Goal: Information Seeking & Learning: Learn about a topic

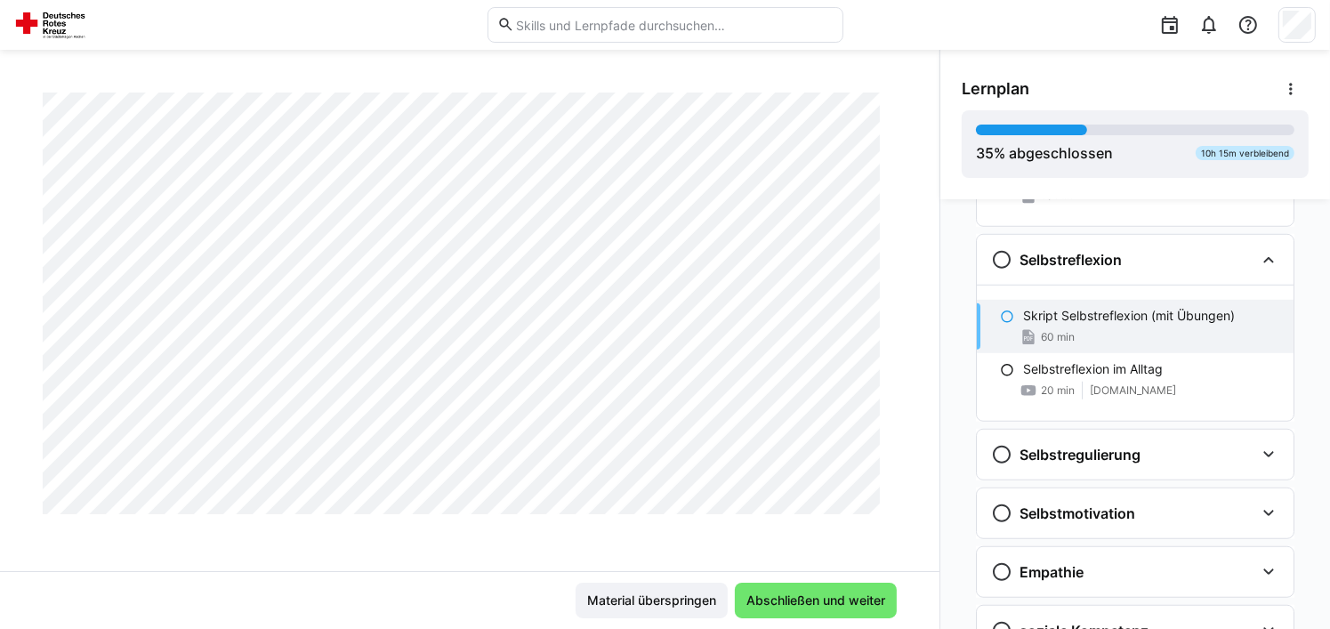
scroll to position [12826, 0]
click at [819, 589] on span "Abschließen und weiter" at bounding box center [816, 601] width 162 height 36
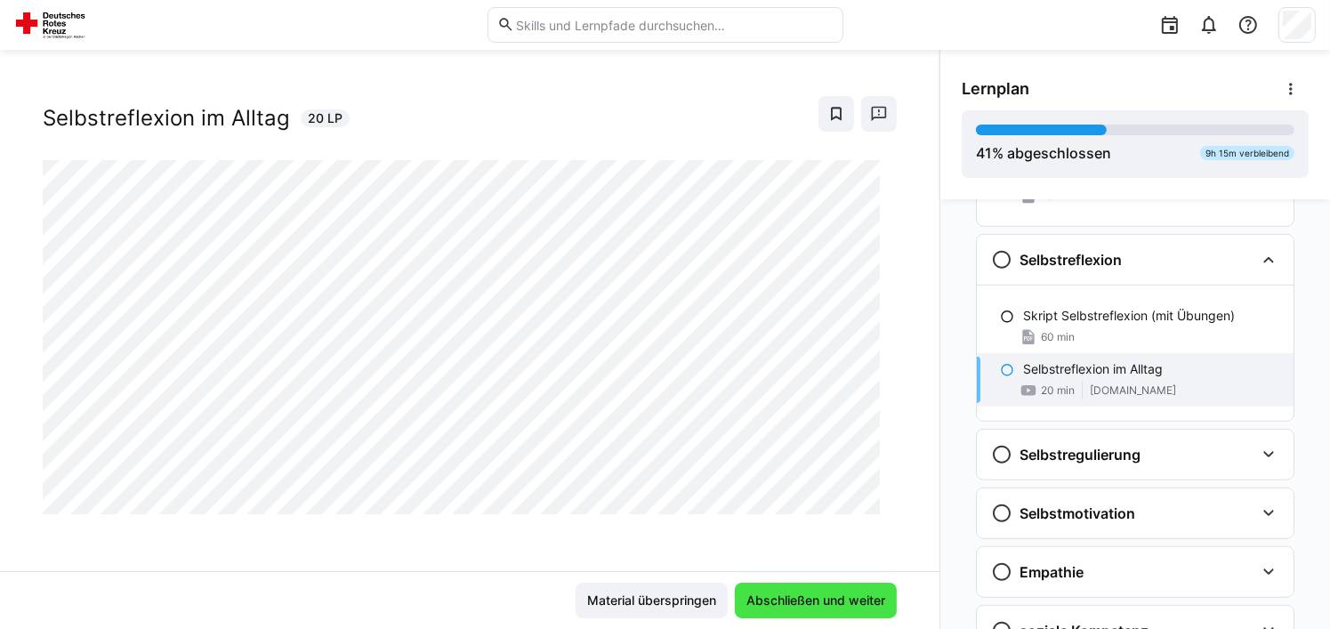
scroll to position [28, 0]
click at [791, 603] on span "Abschließen und weiter" at bounding box center [816, 600] width 144 height 18
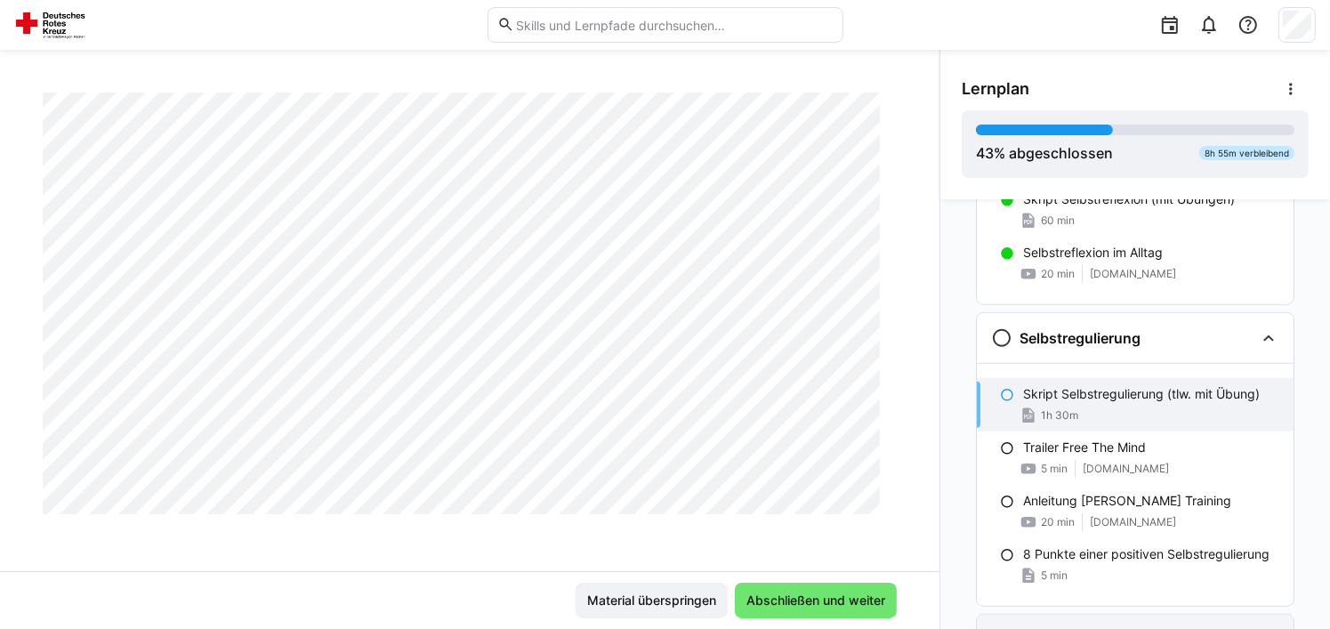
scroll to position [1476, 0]
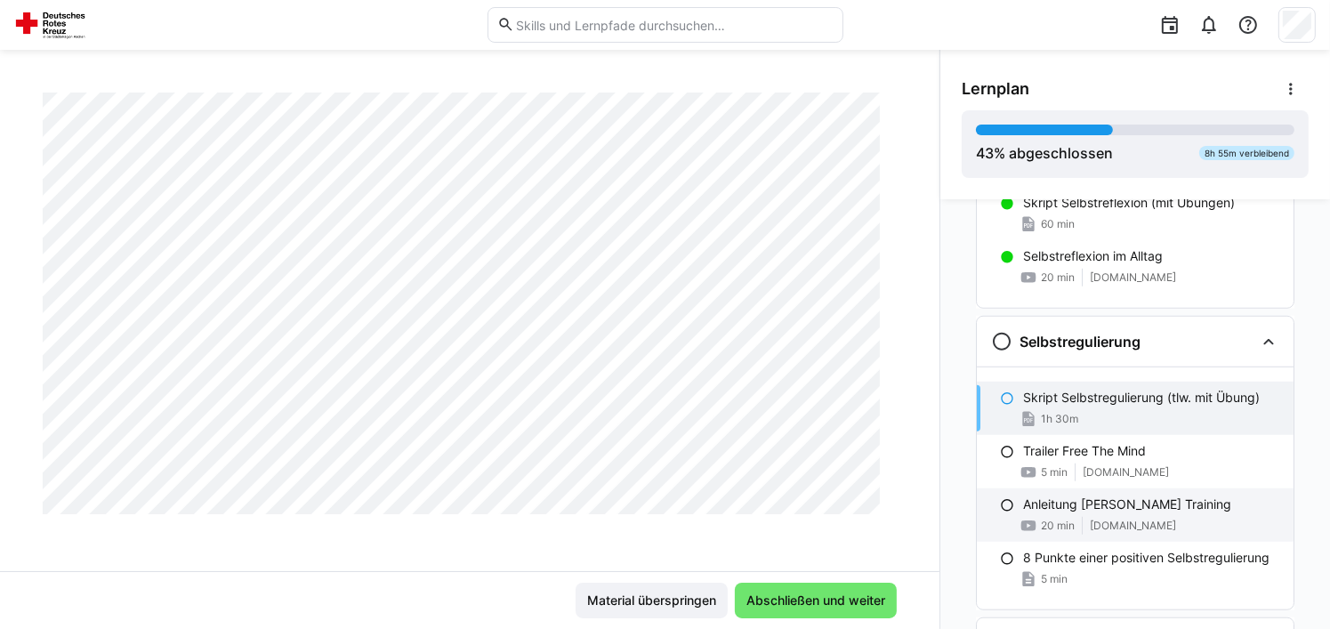
click at [1159, 519] on span "[DOMAIN_NAME]" at bounding box center [1133, 526] width 86 height 14
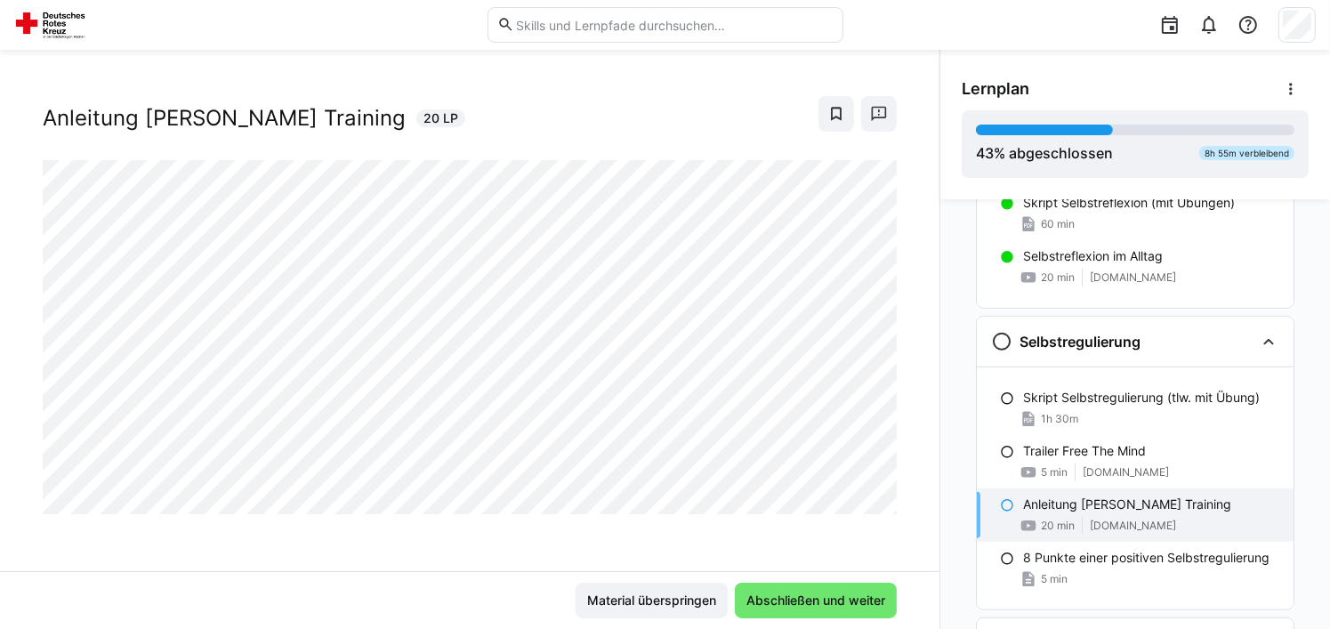
scroll to position [28, 0]
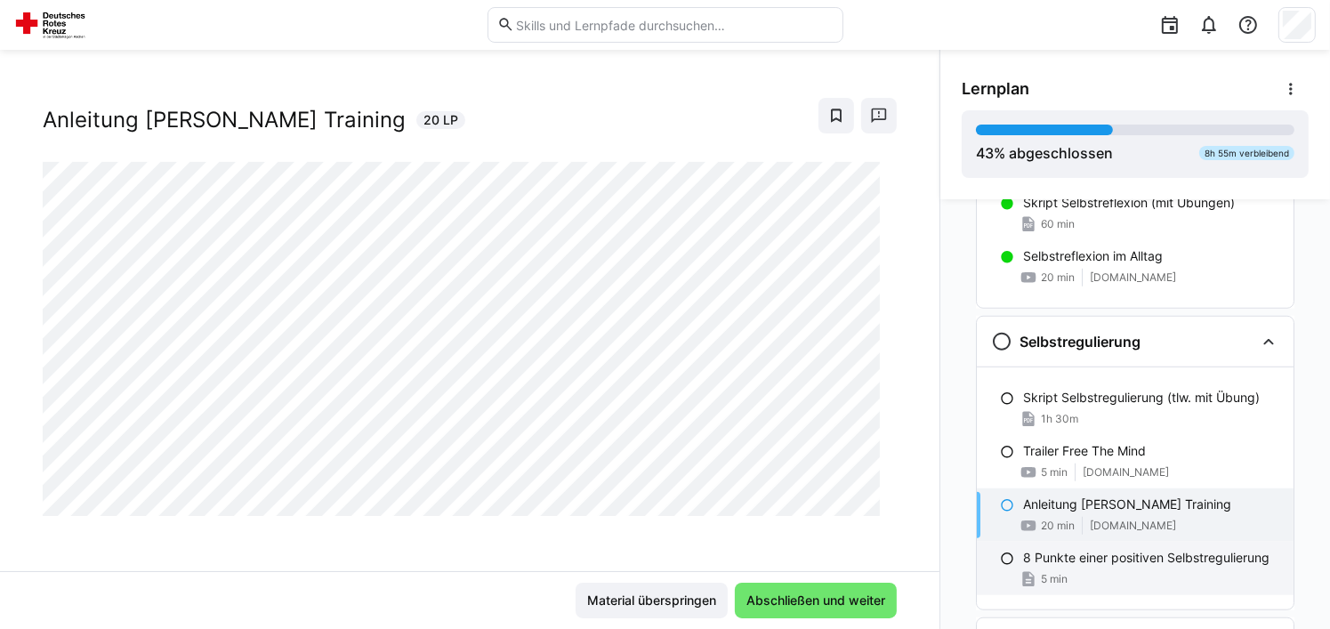
click at [1131, 555] on p "8 Punkte einer positiven Selbstregulierung" at bounding box center [1146, 558] width 246 height 18
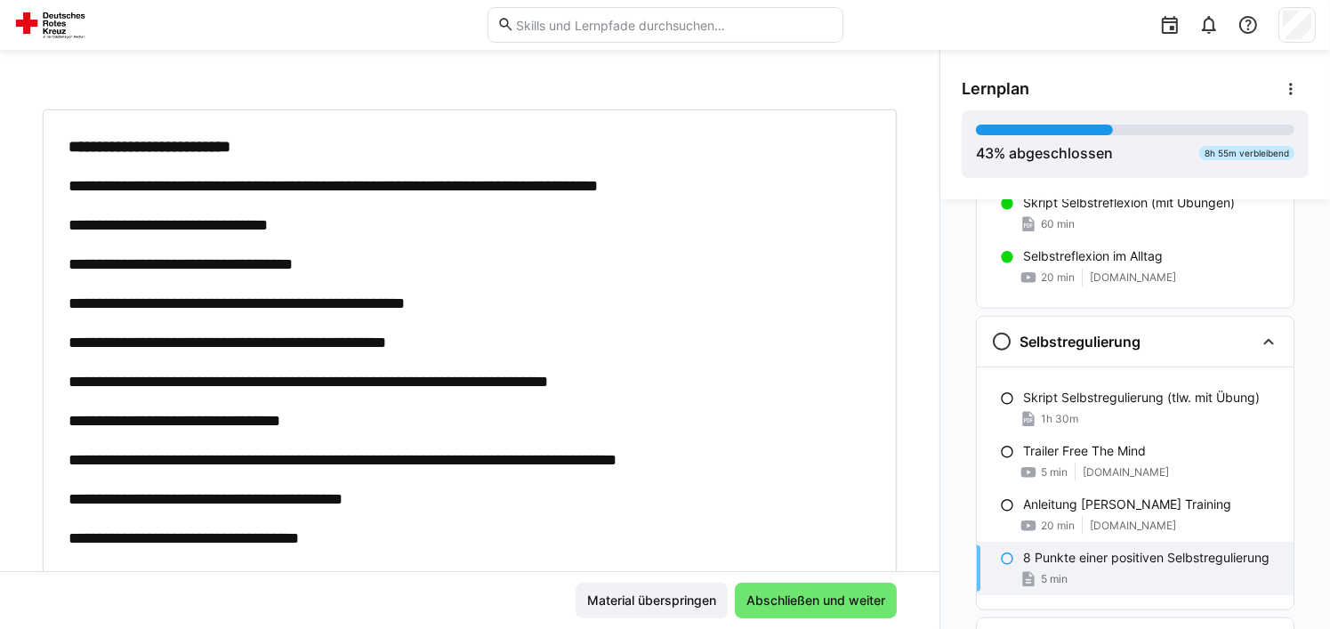
scroll to position [140, 0]
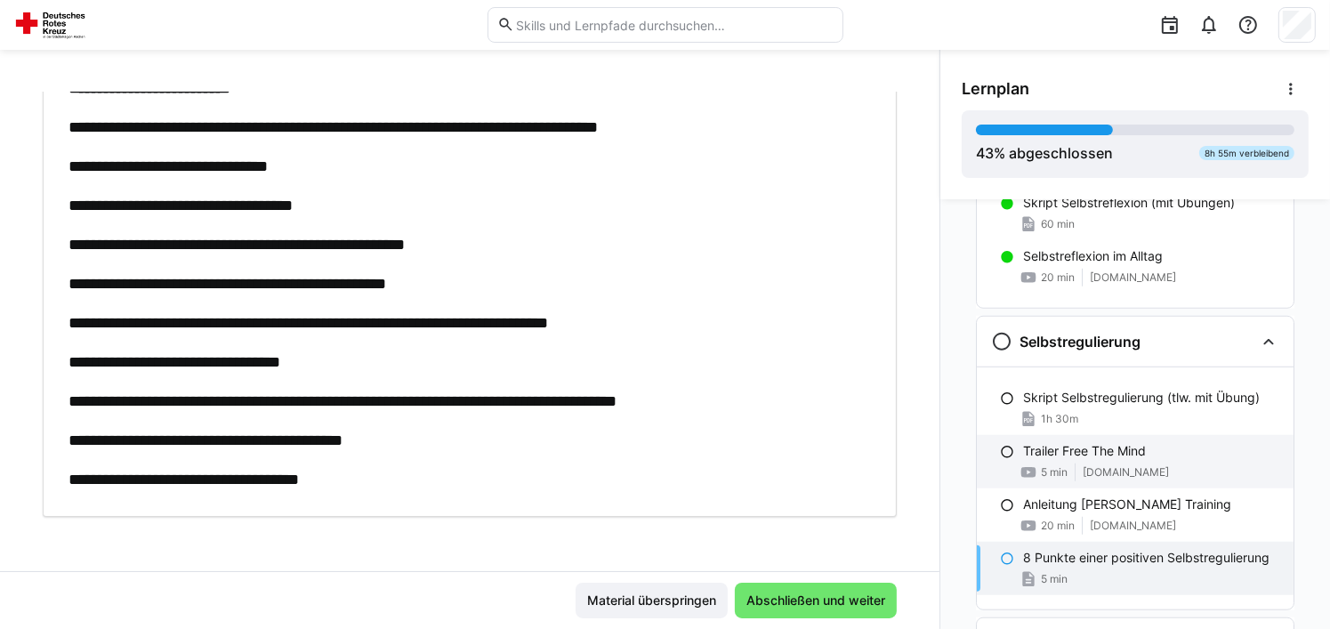
click at [1172, 442] on div "Trailer Free The Mind" at bounding box center [1151, 451] width 256 height 18
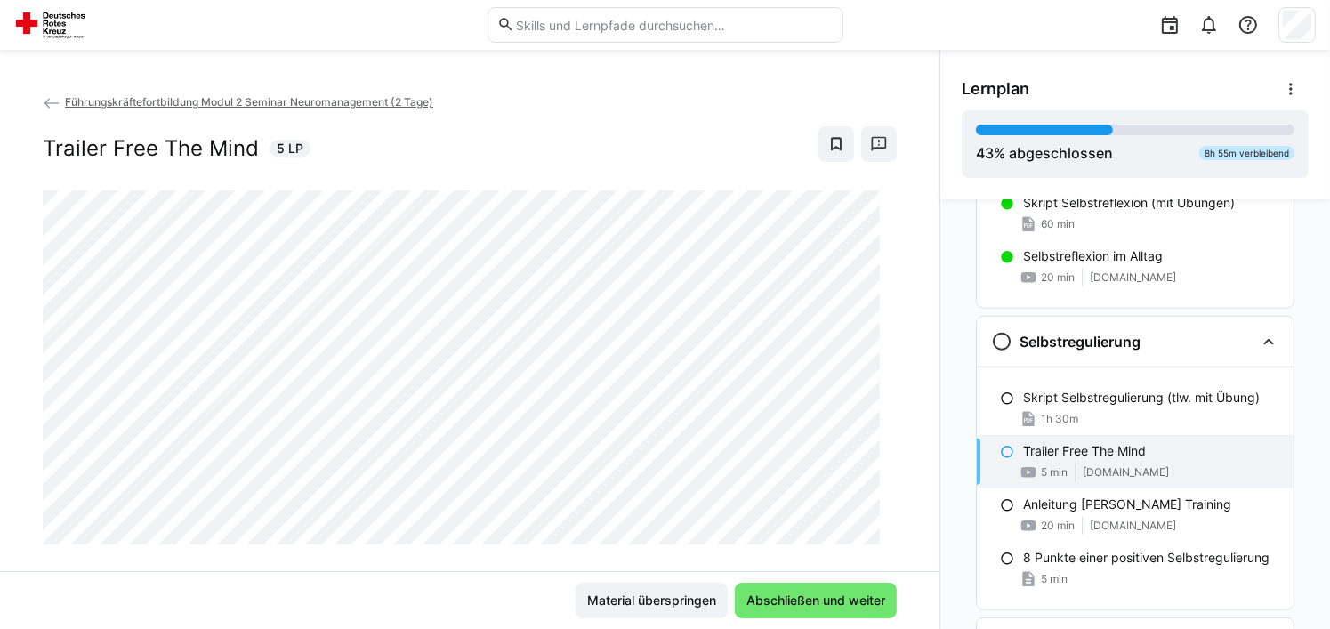
scroll to position [28, 0]
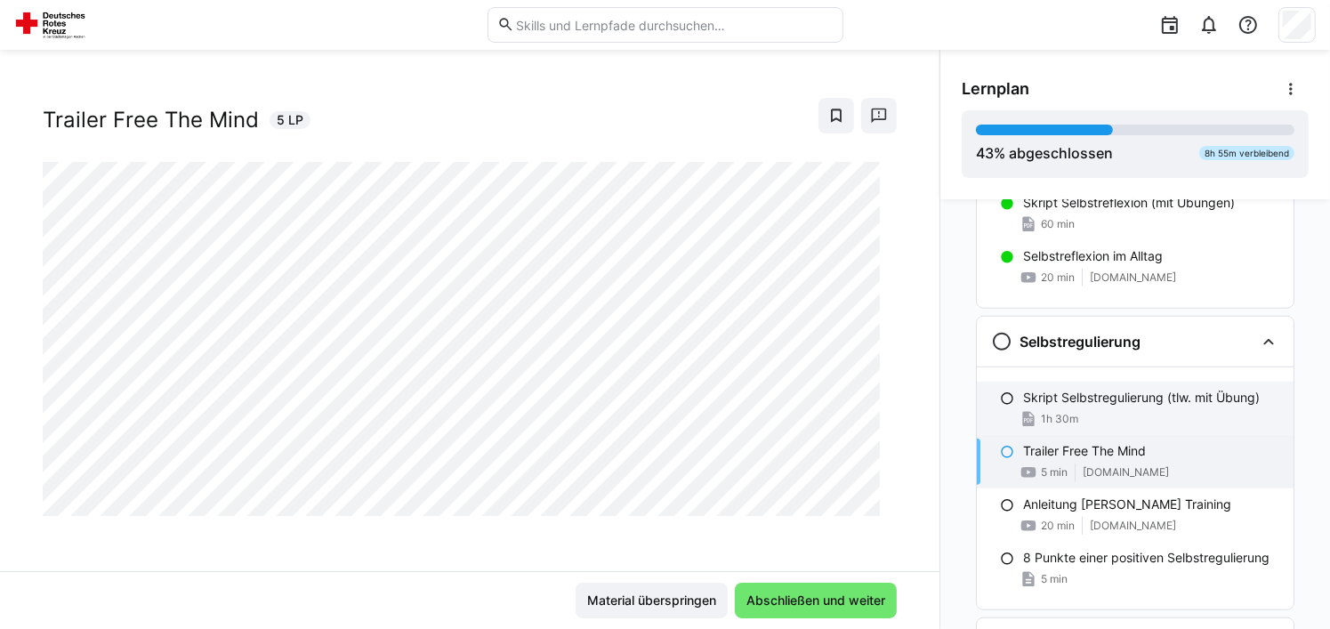
click at [1156, 402] on p "Skript Selbstregulierung (tlw. mit Übung)" at bounding box center [1141, 398] width 237 height 18
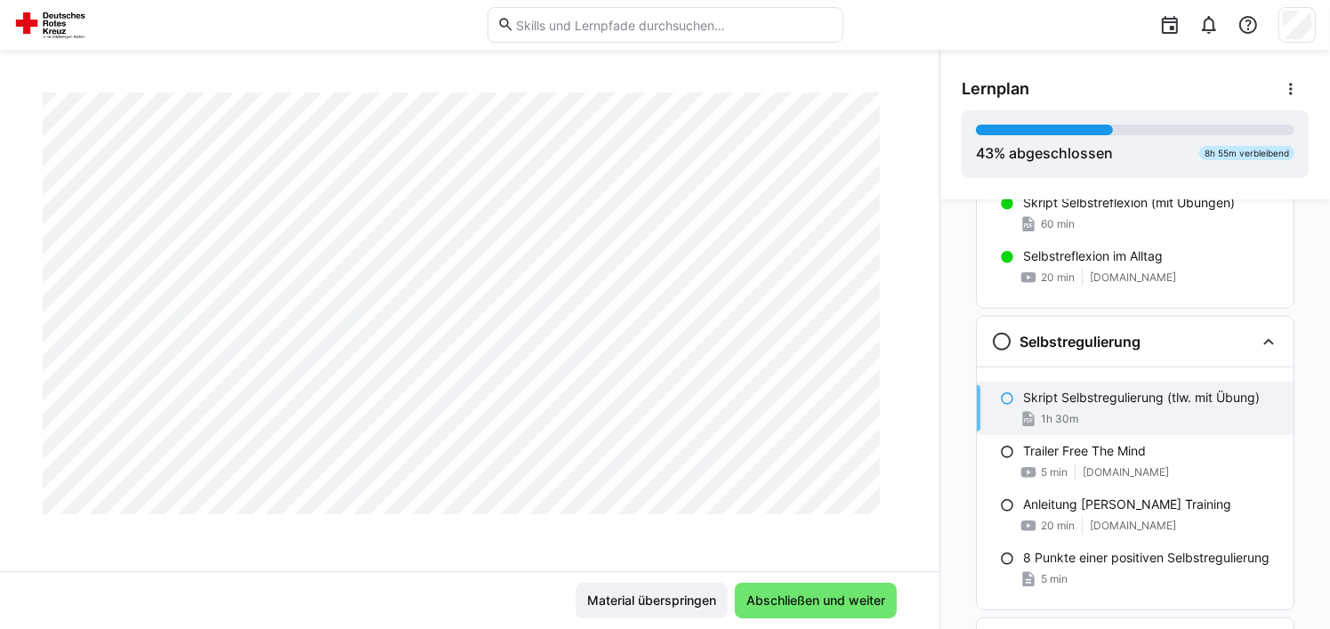
scroll to position [3820, 0]
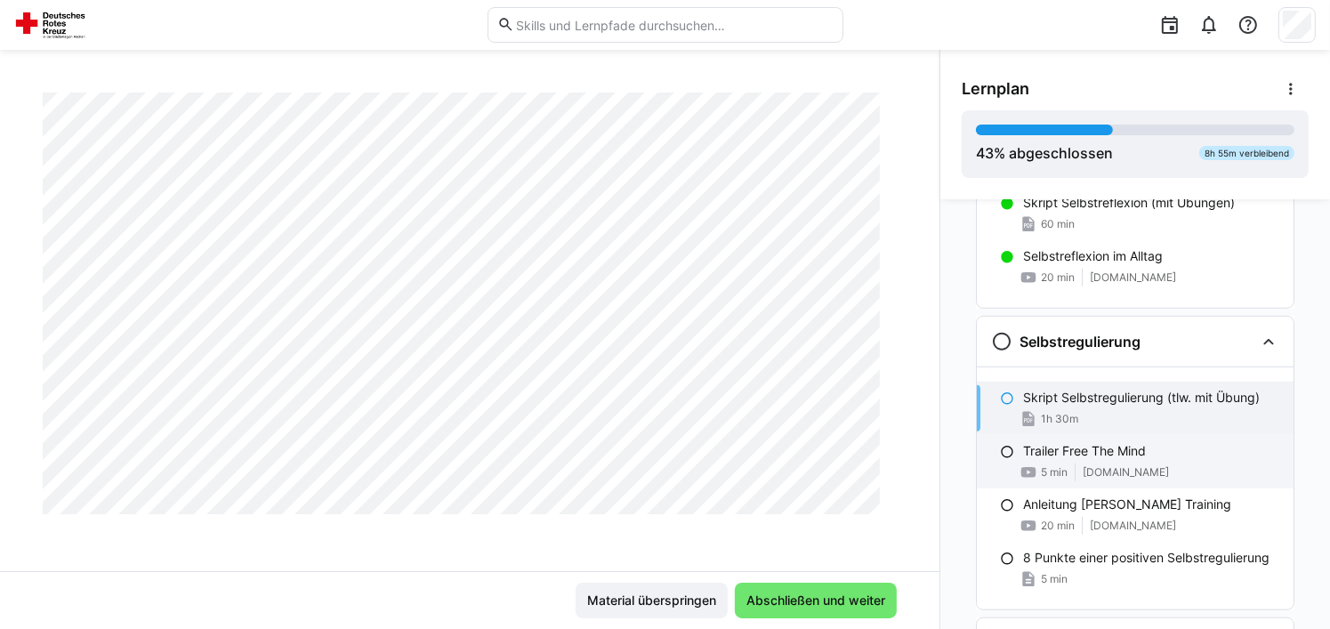
click at [1108, 451] on p "Trailer Free The Mind" at bounding box center [1084, 451] width 123 height 18
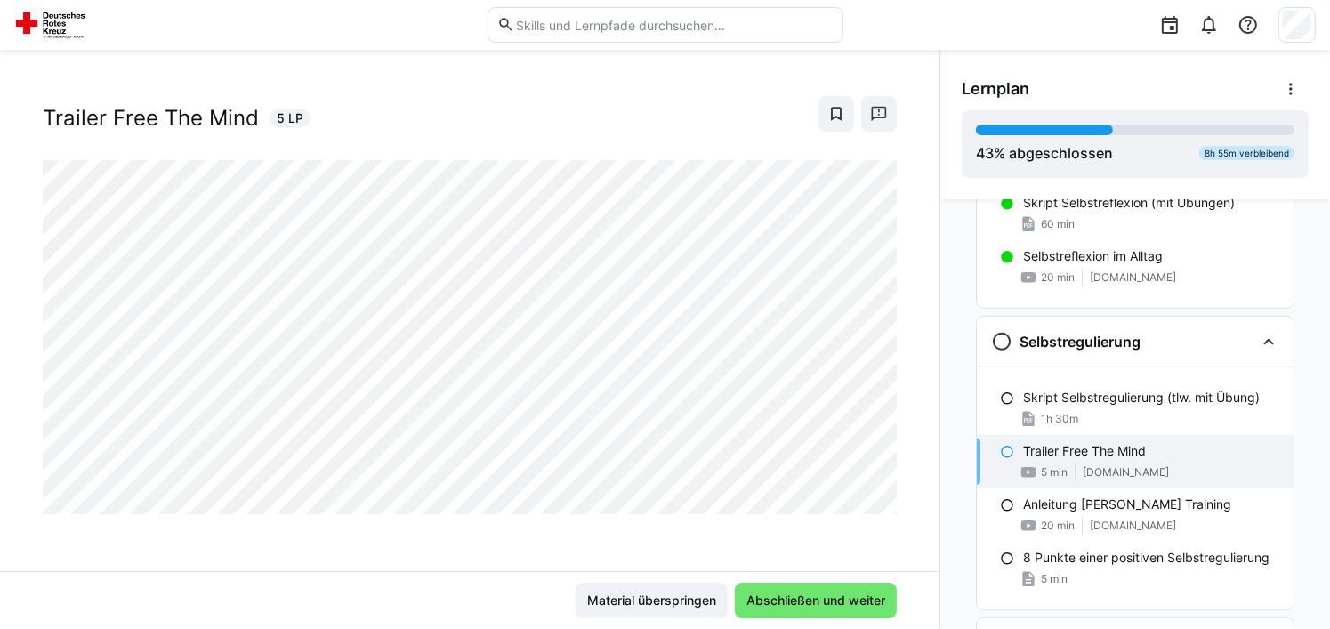
scroll to position [28, 0]
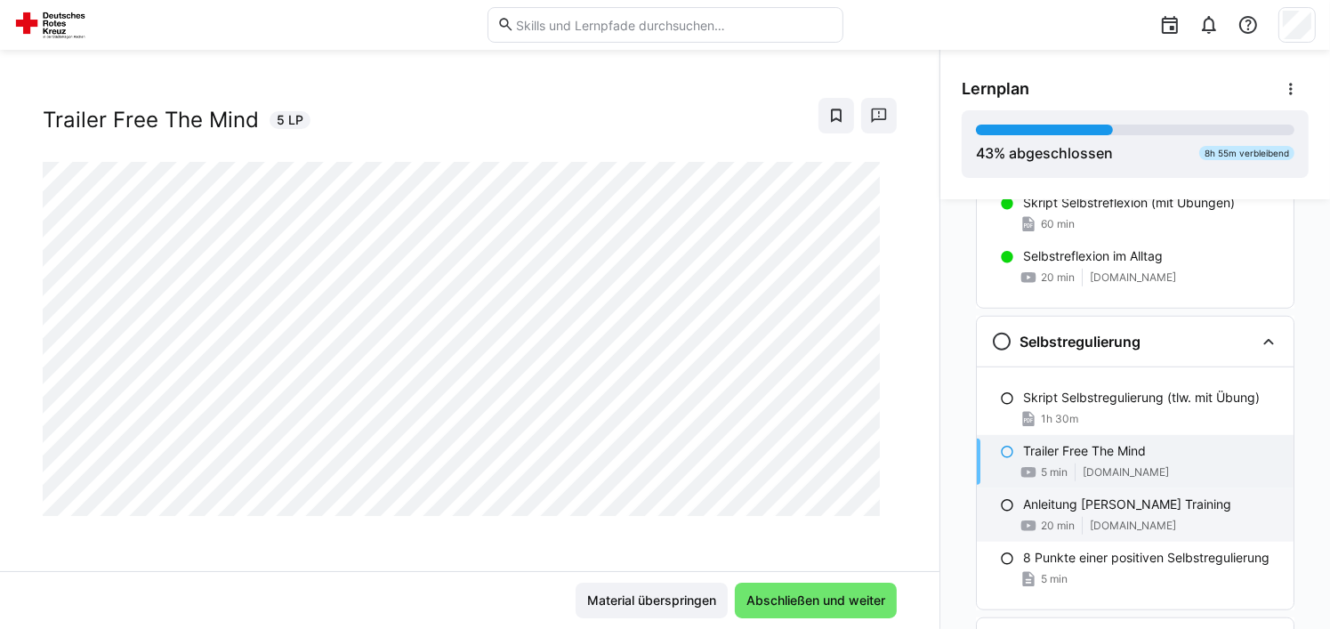
click at [1148, 519] on span "[DOMAIN_NAME]" at bounding box center [1133, 526] width 86 height 14
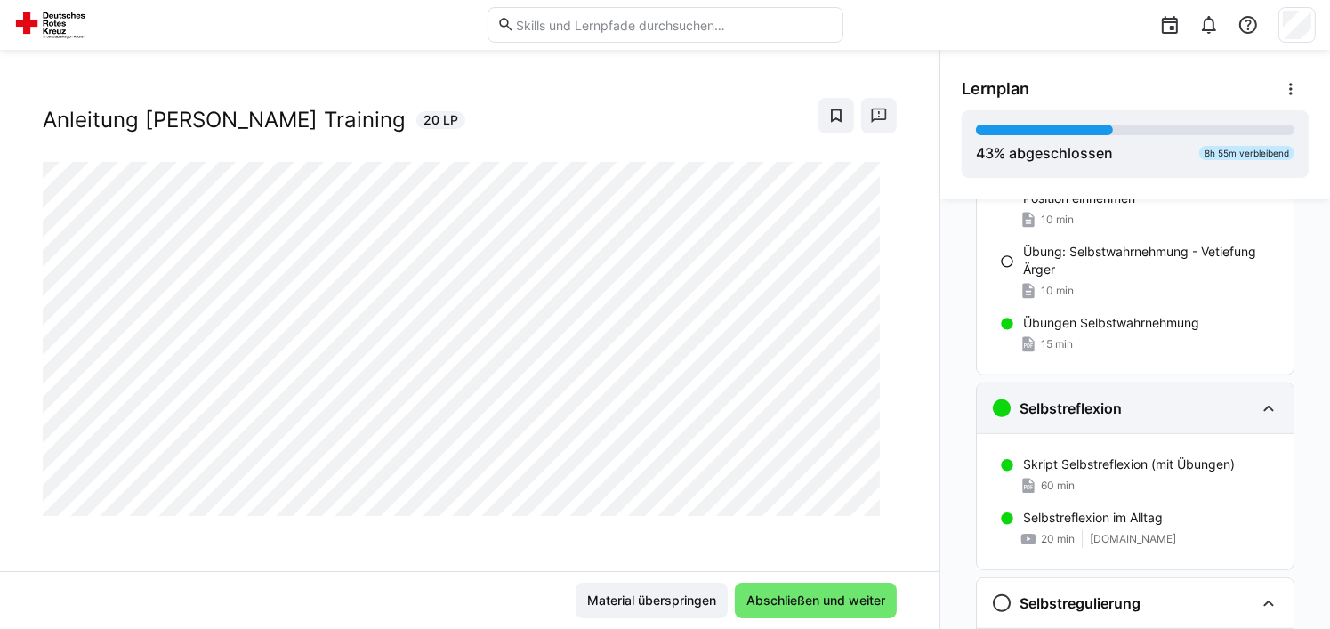
scroll to position [1209, 0]
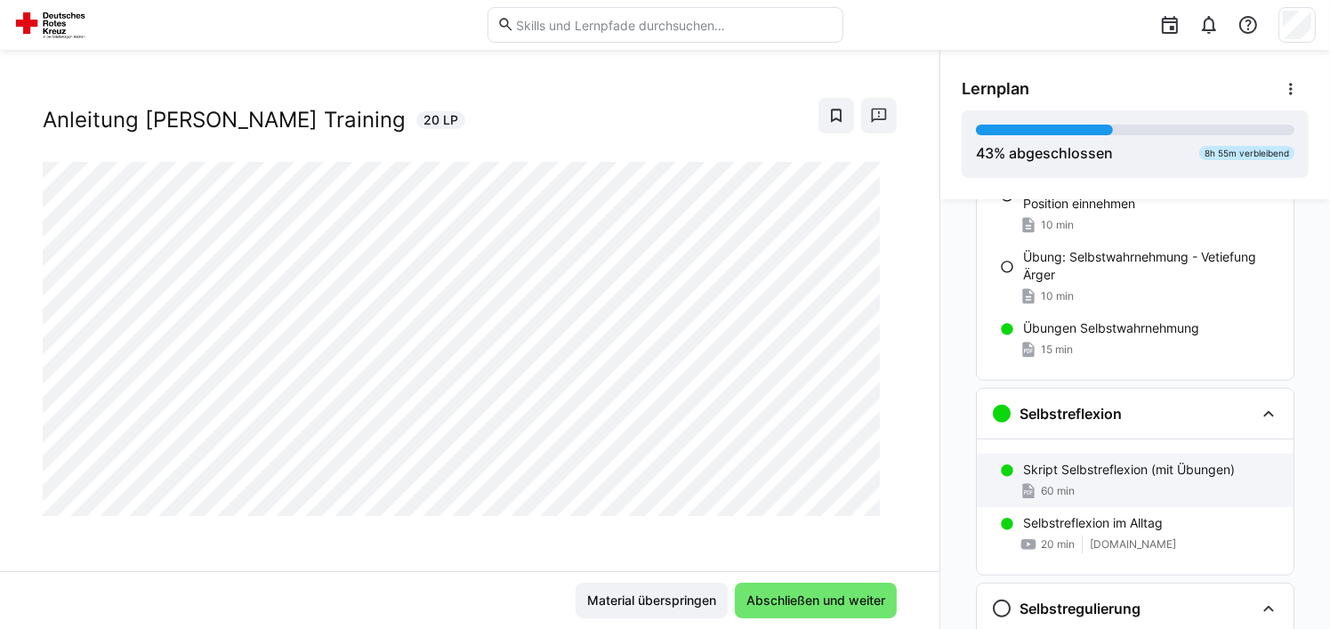
click at [1124, 469] on p "Skript Selbstreflexion (mit Übungen)" at bounding box center [1129, 470] width 212 height 18
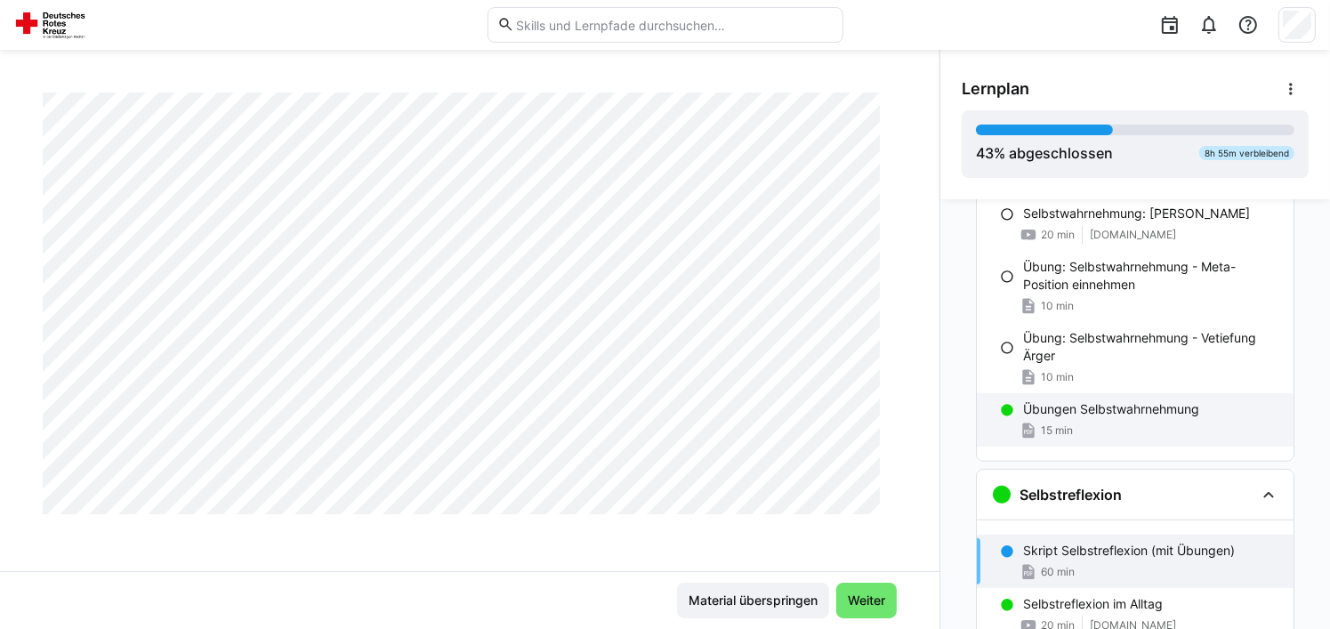
scroll to position [772, 0]
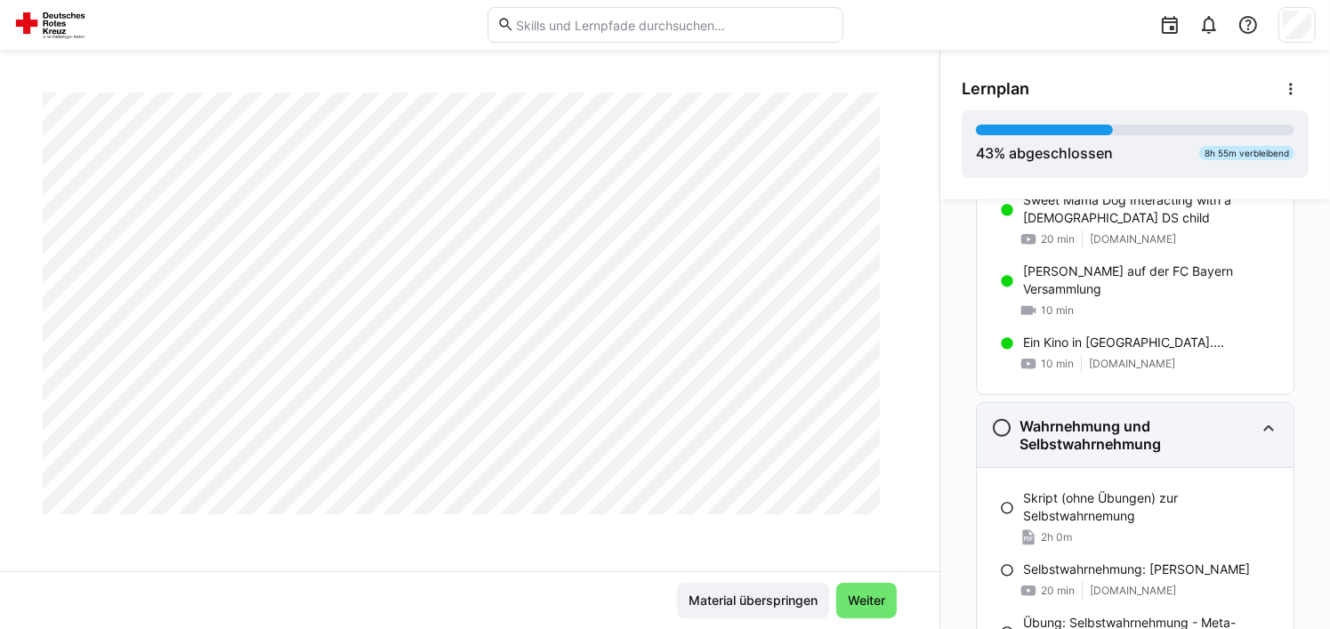
click at [1098, 419] on h3 "Wahrnehmung und Selbstwahrnehmung" at bounding box center [1136, 435] width 235 height 36
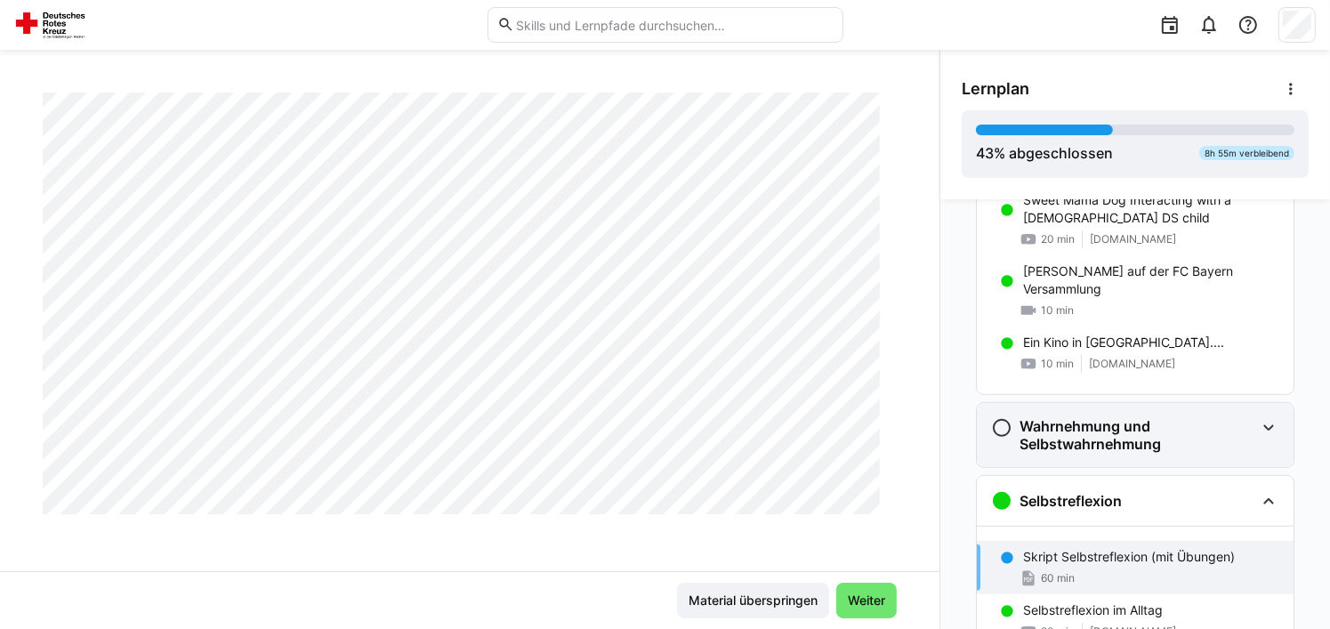
click at [1098, 419] on h3 "Wahrnehmung und Selbstwahrnehmung" at bounding box center [1136, 435] width 235 height 36
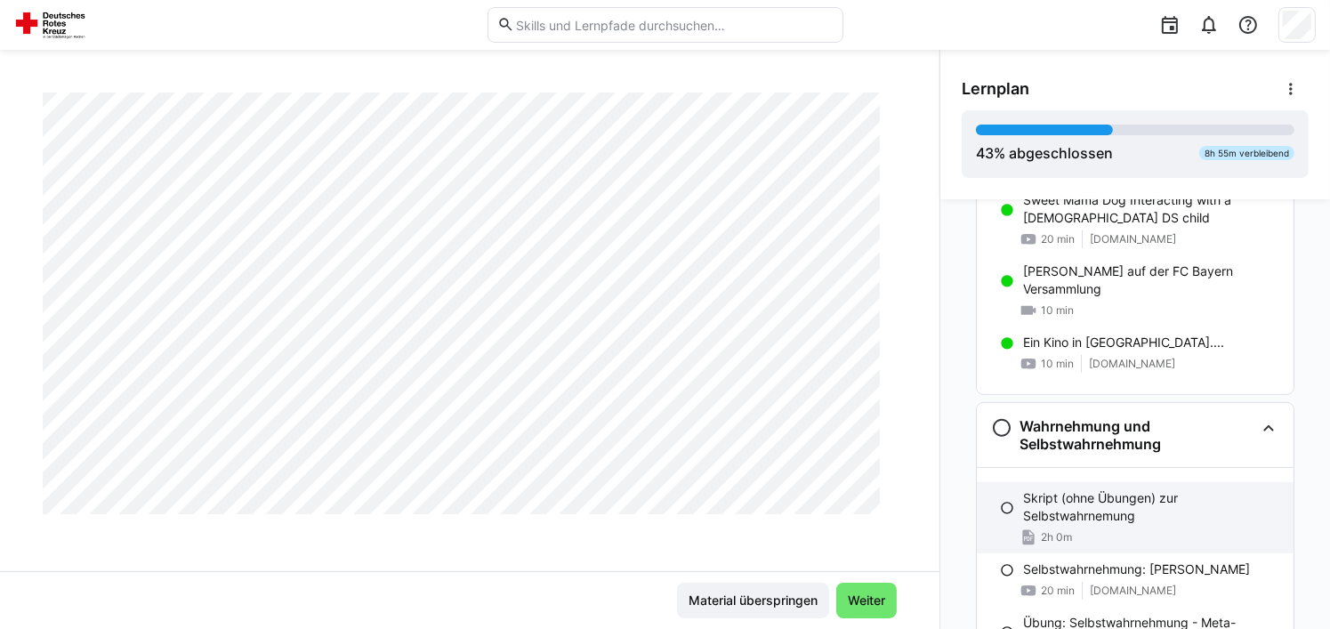
click at [1079, 491] on p "Skript (ohne Übungen) zur Selbstwahrnemung" at bounding box center [1151, 507] width 256 height 36
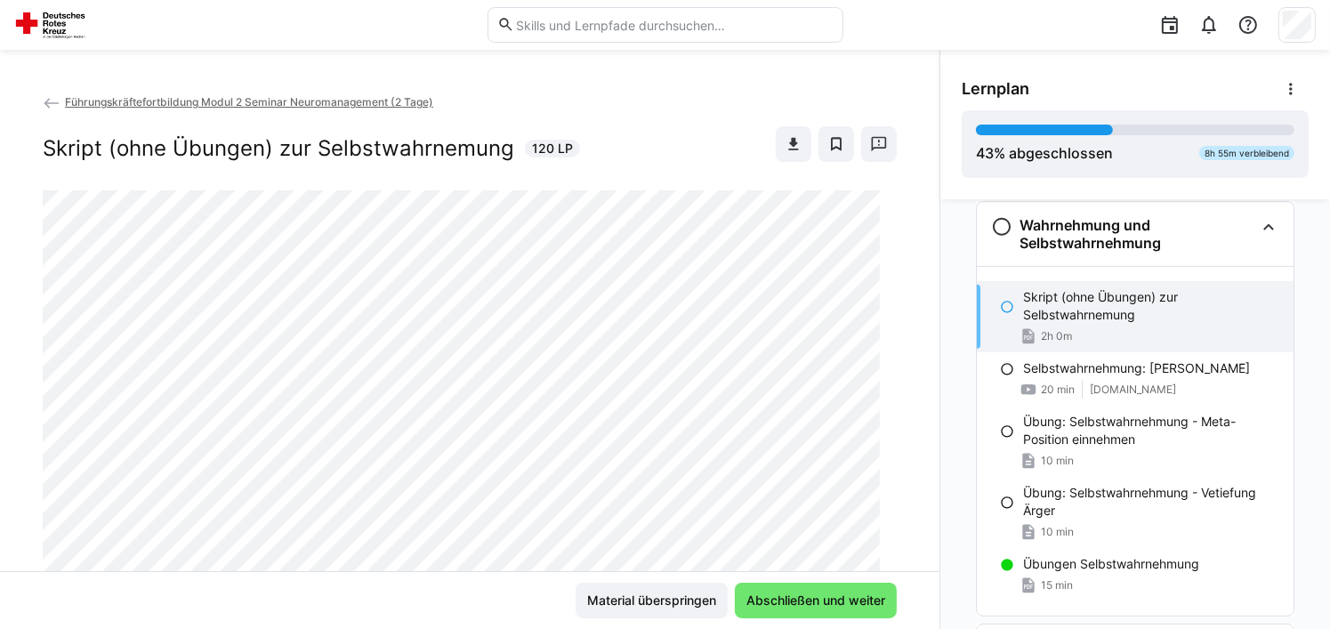
scroll to position [712, 0]
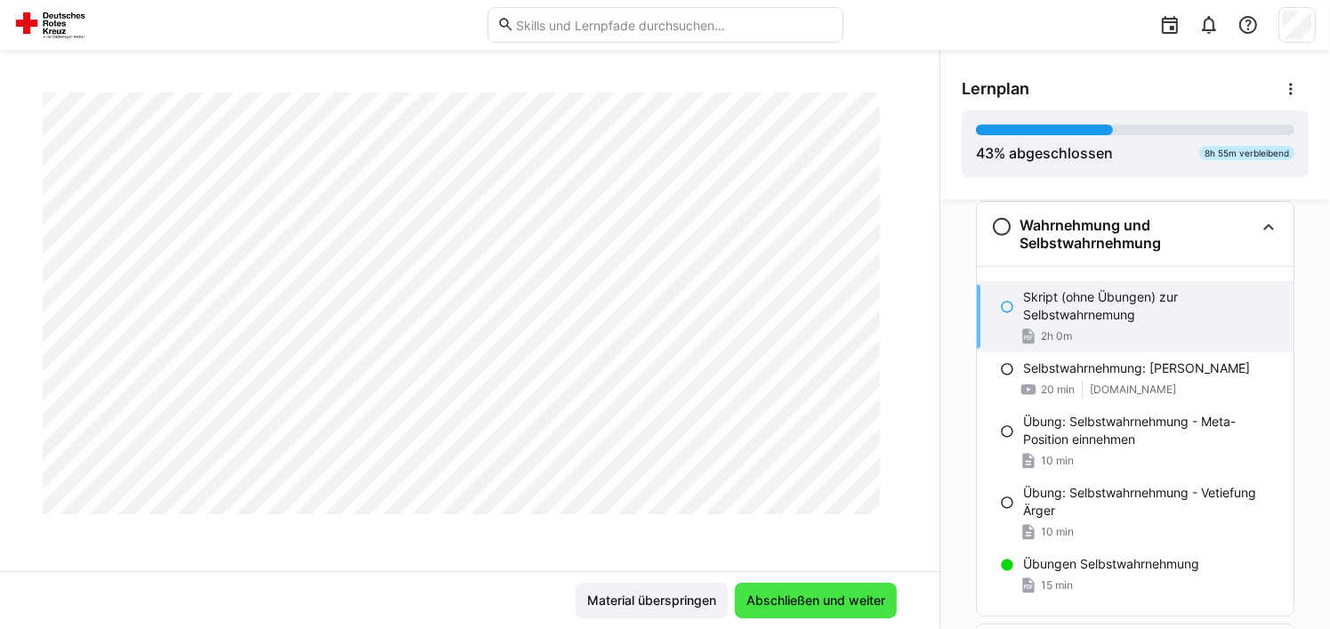
click at [825, 598] on span "Abschließen und weiter" at bounding box center [816, 600] width 144 height 18
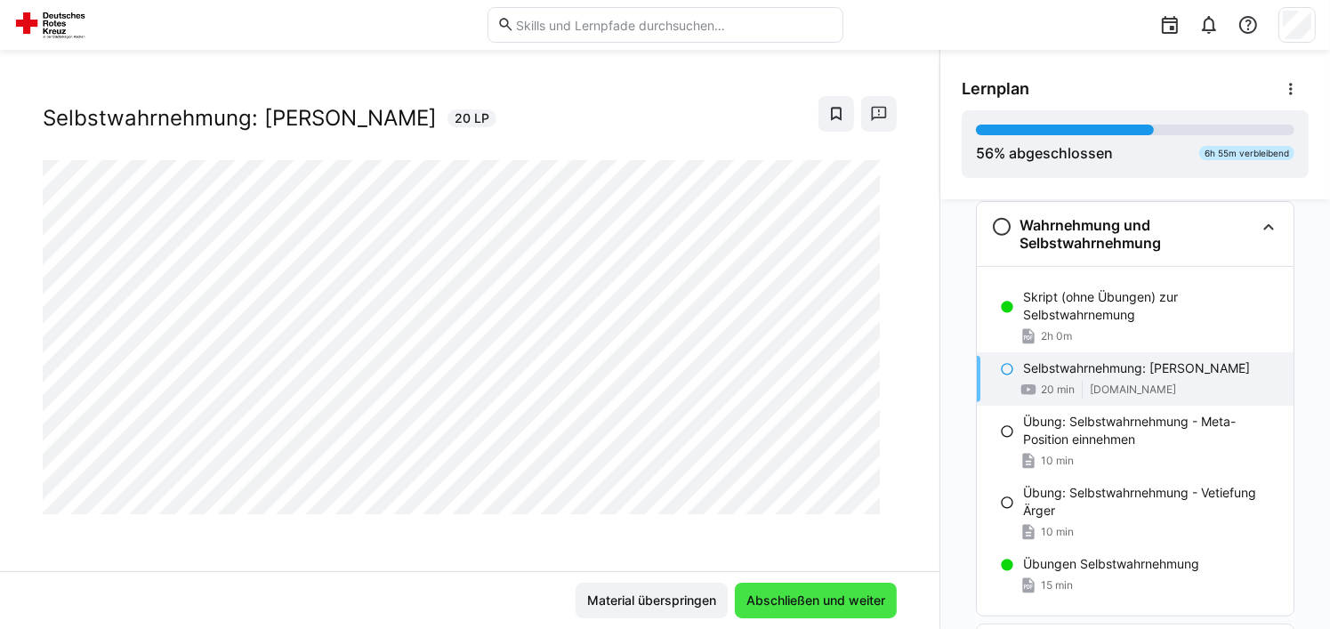
scroll to position [28, 0]
click at [780, 596] on span "Abschließen und weiter" at bounding box center [816, 600] width 144 height 18
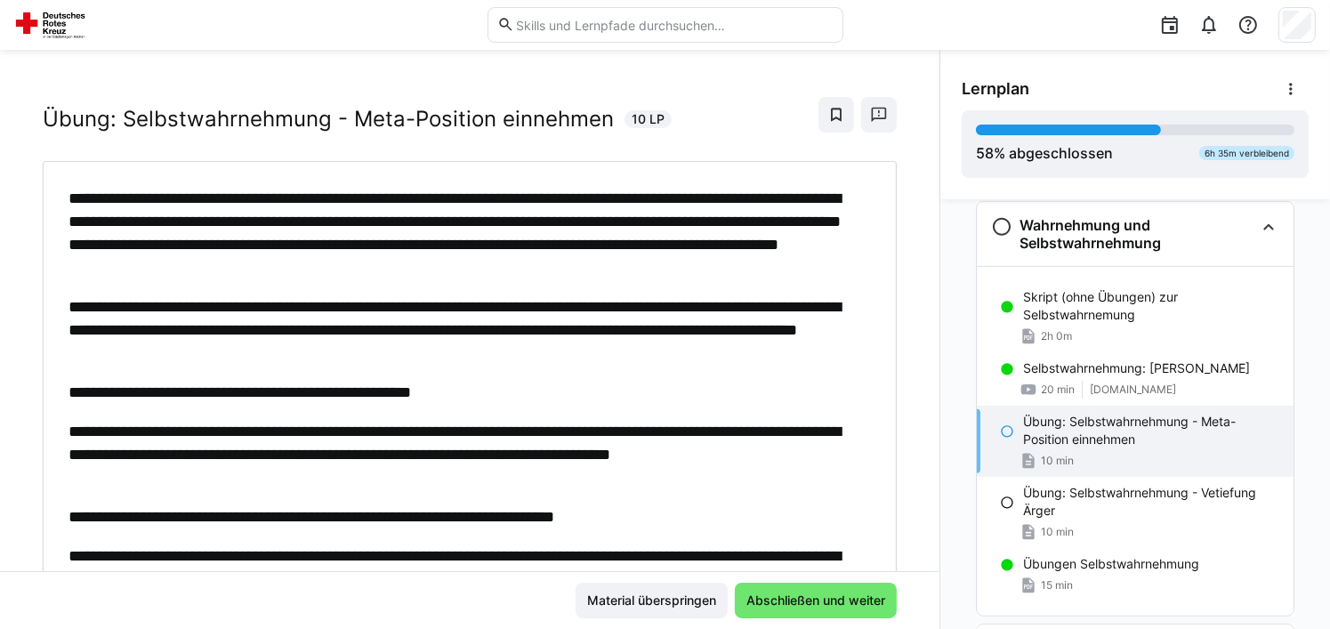
scroll to position [0, 0]
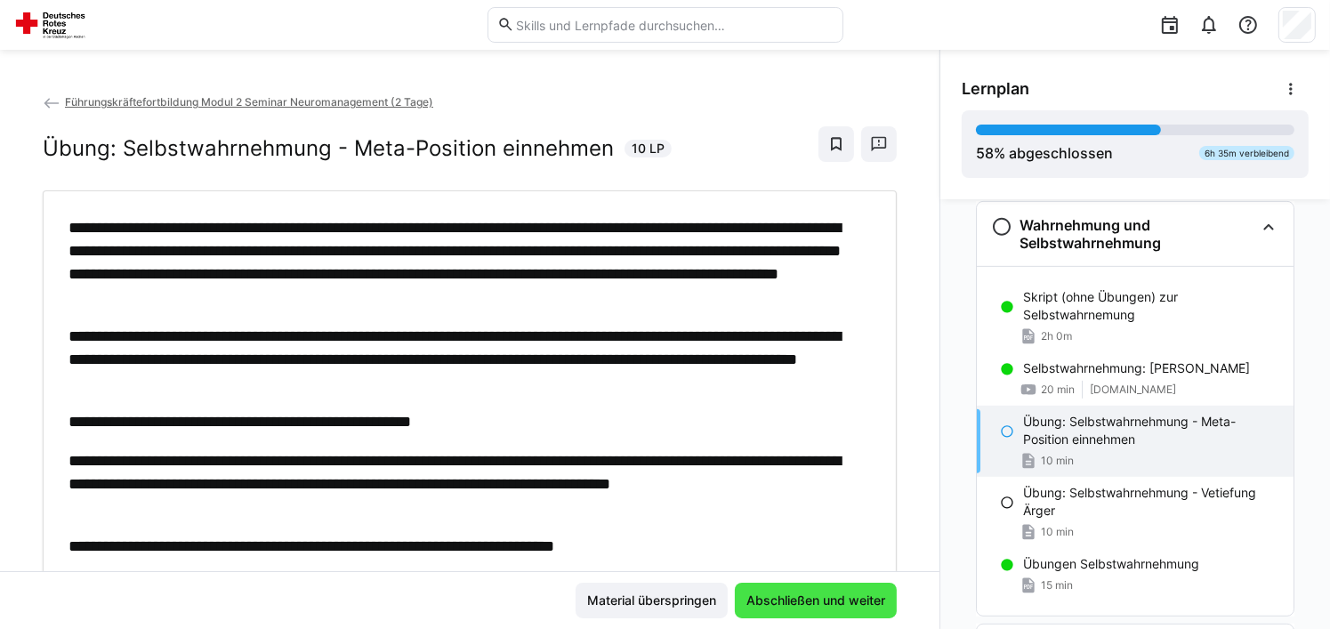
click at [782, 607] on span "Abschließen und weiter" at bounding box center [816, 600] width 144 height 18
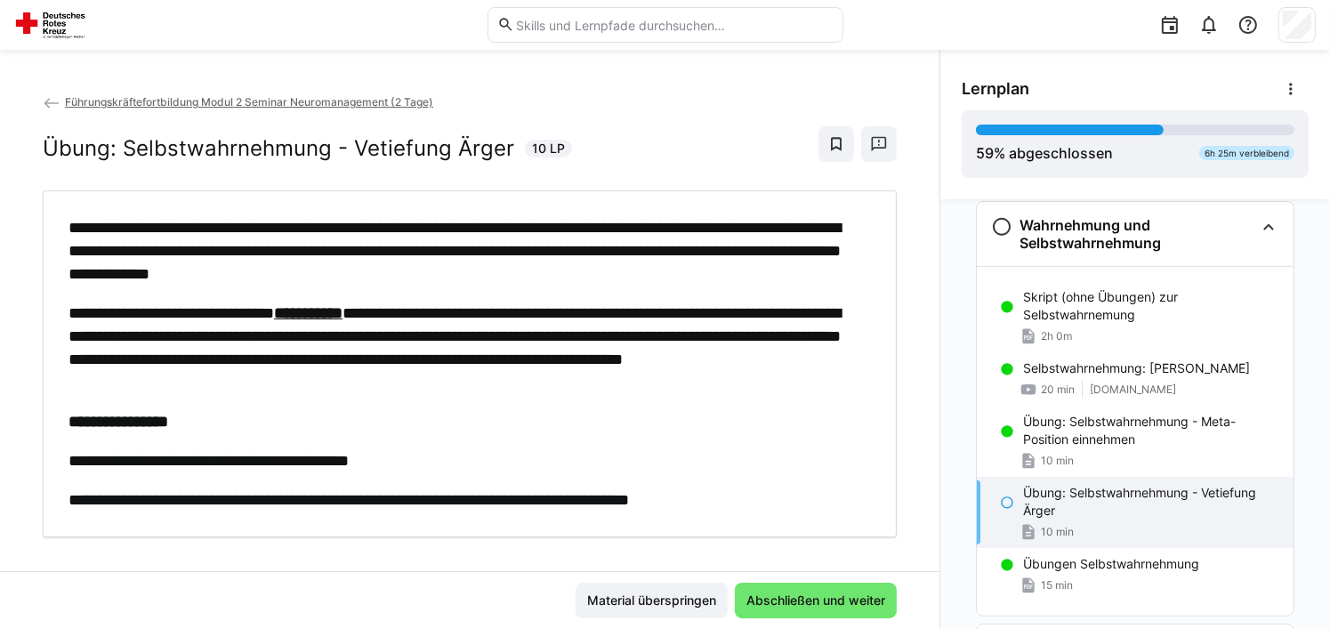
scroll to position [21, 0]
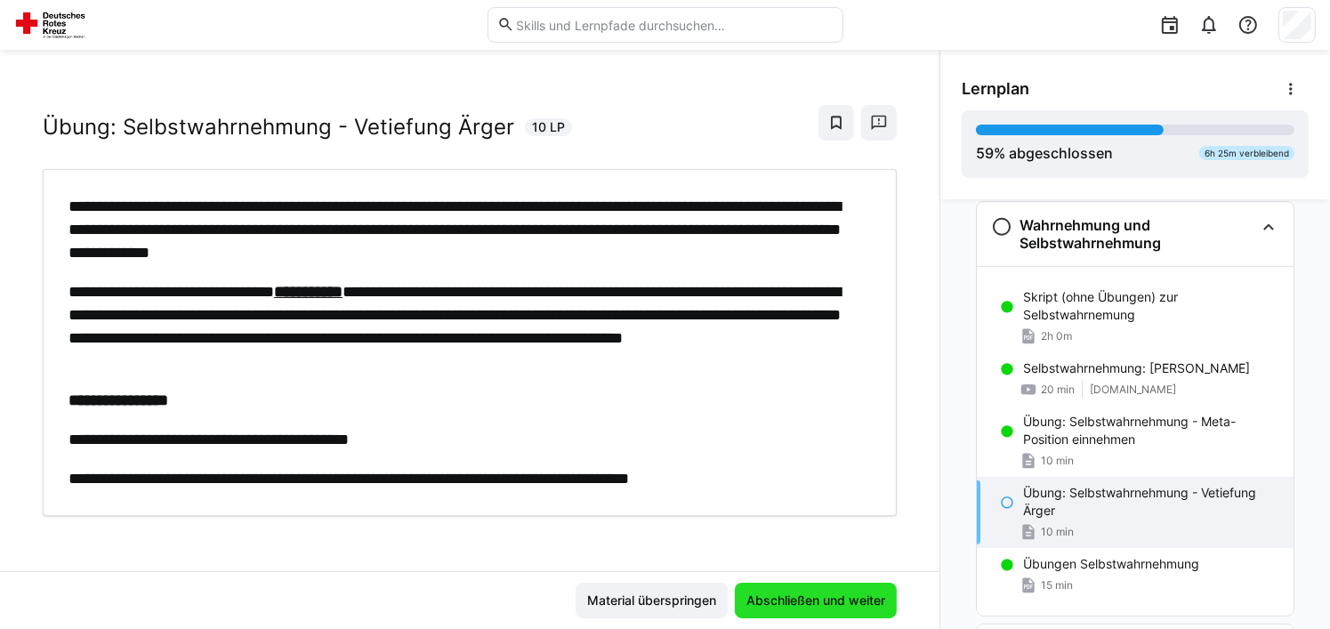
click at [766, 593] on span "Abschließen und weiter" at bounding box center [816, 600] width 144 height 18
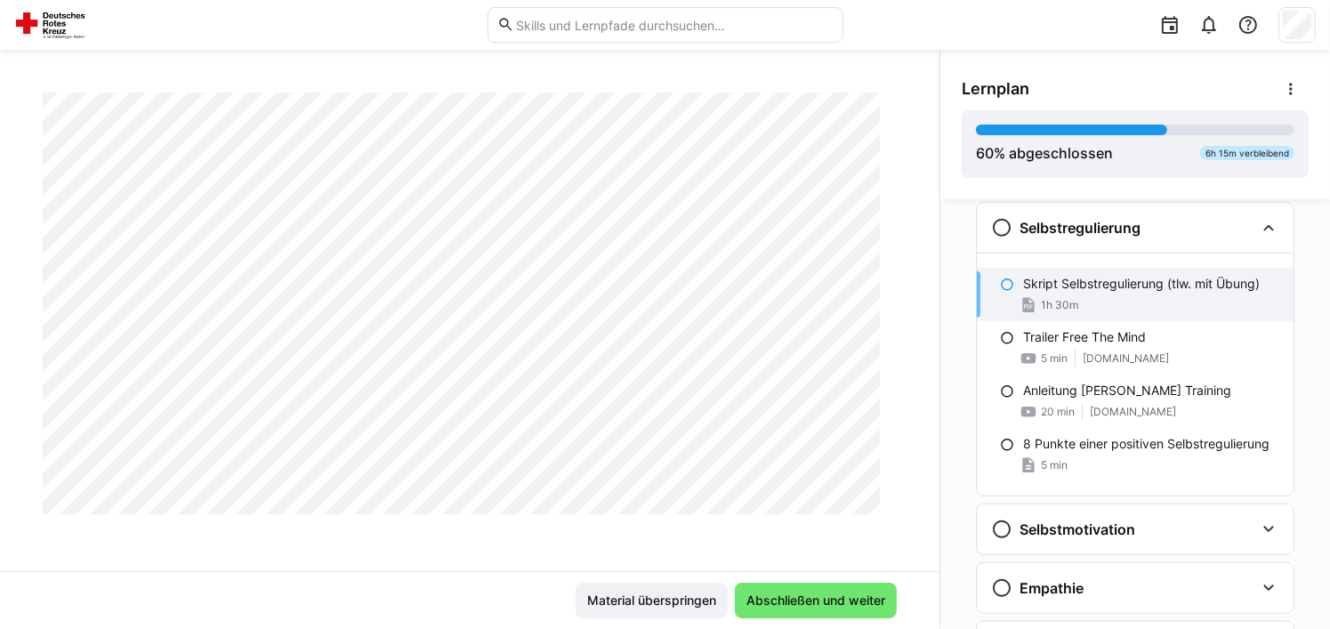
scroll to position [3820, 0]
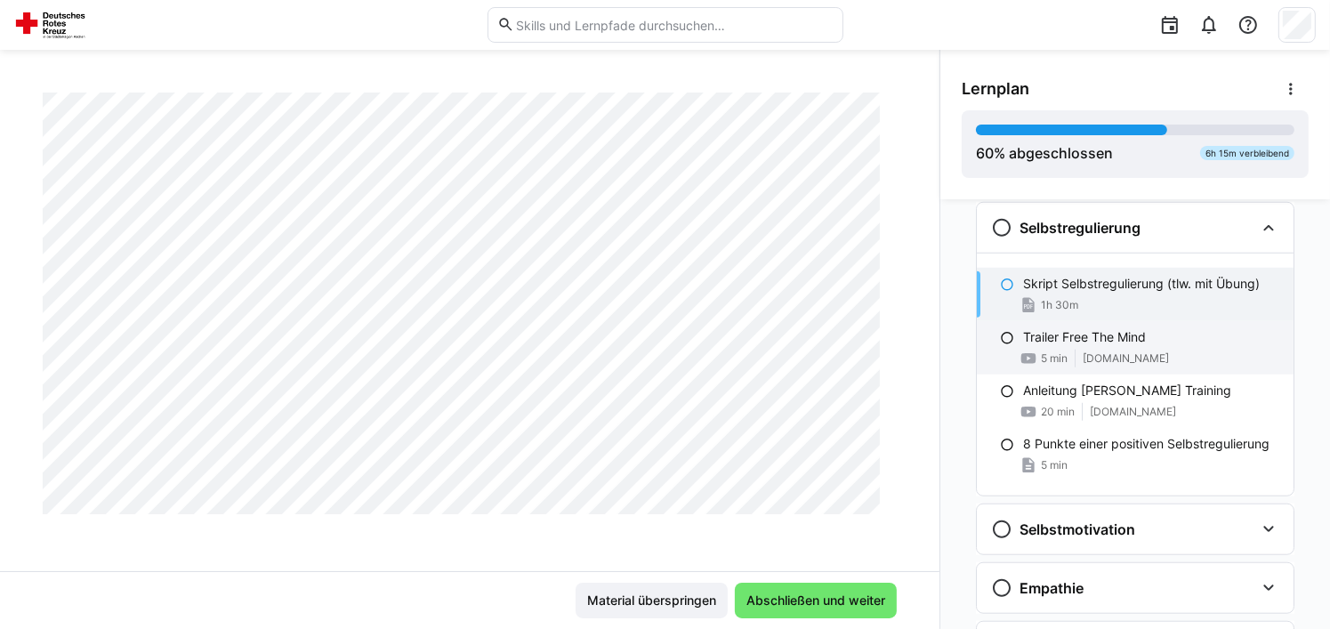
click at [1068, 337] on p "Trailer Free The Mind" at bounding box center [1084, 337] width 123 height 18
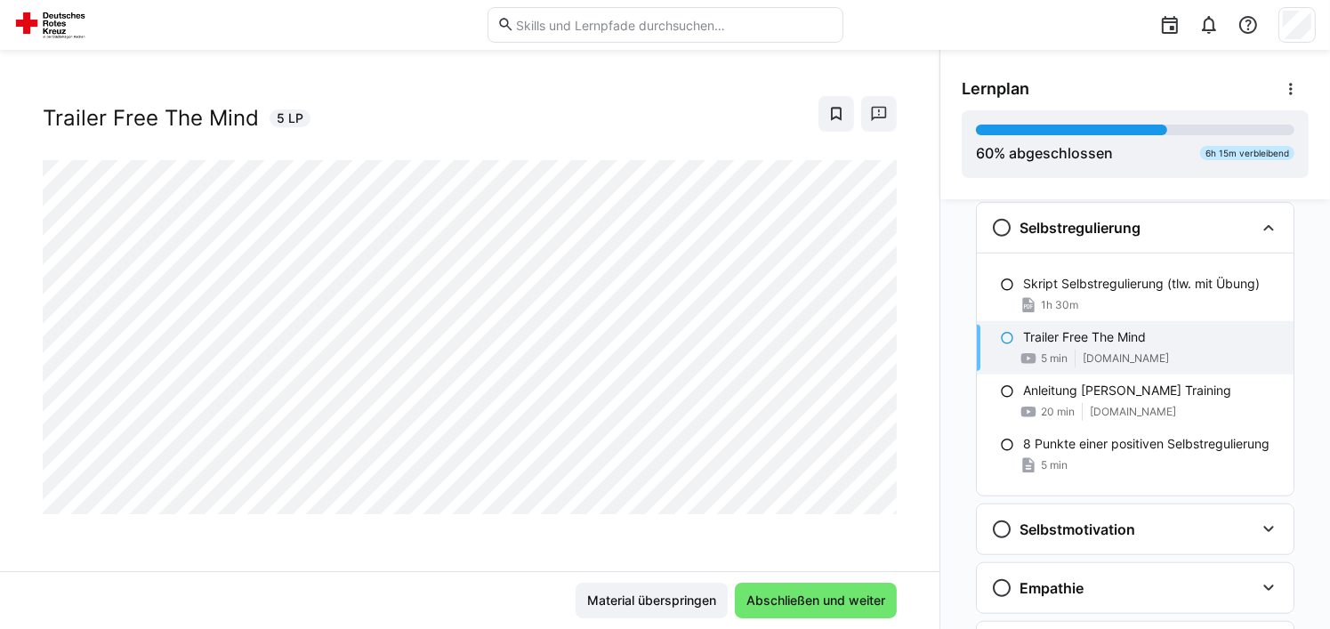
scroll to position [28, 0]
click at [762, 594] on span "Abschließen und weiter" at bounding box center [816, 600] width 144 height 18
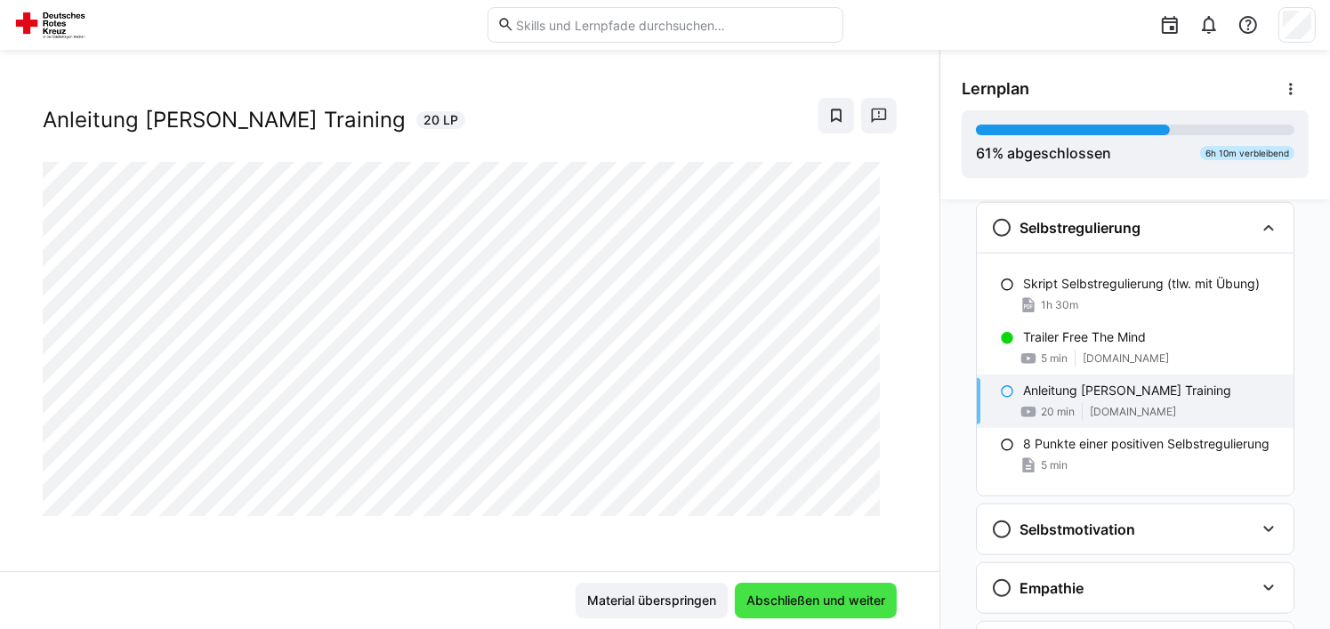
click at [828, 602] on span "Abschließen und weiter" at bounding box center [816, 600] width 144 height 18
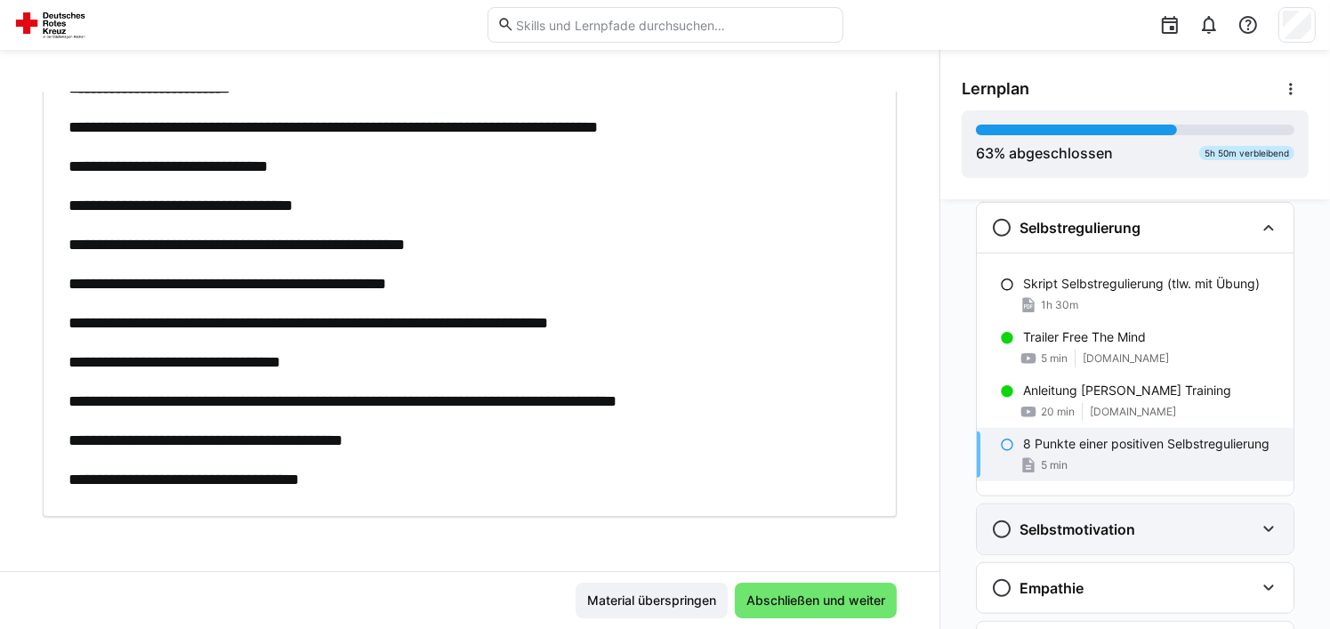
scroll to position [1742, 0]
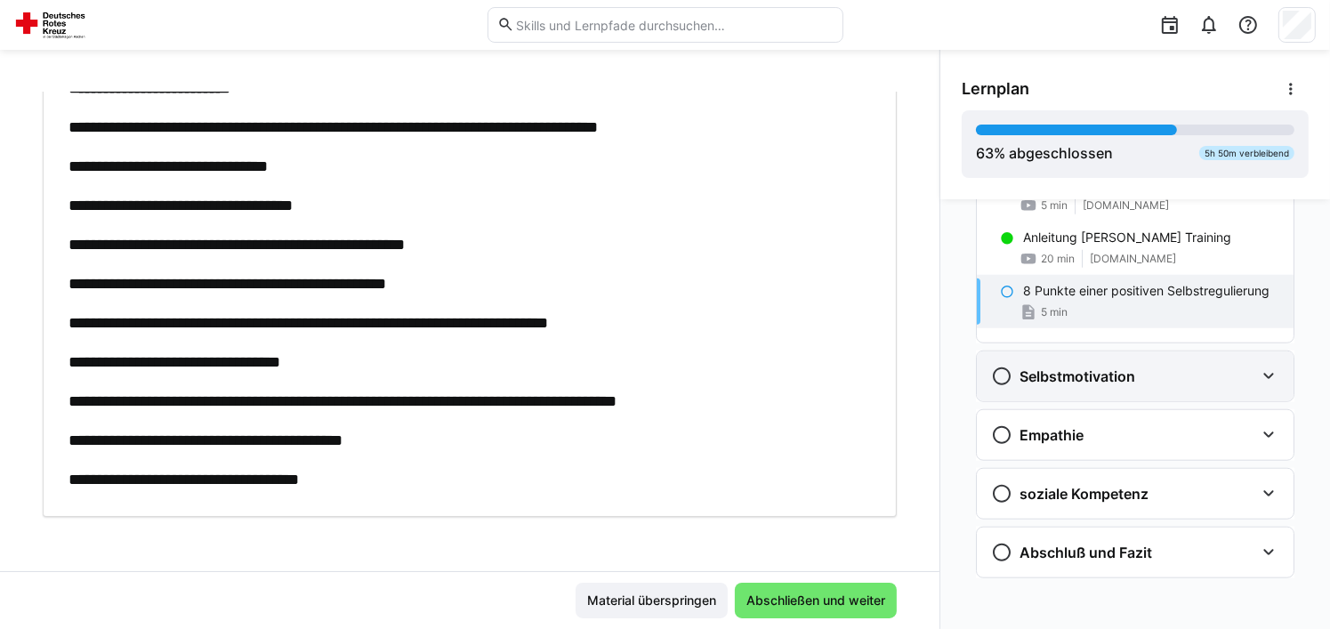
click at [1050, 378] on h3 "Selbstmotivation" at bounding box center [1077, 376] width 116 height 18
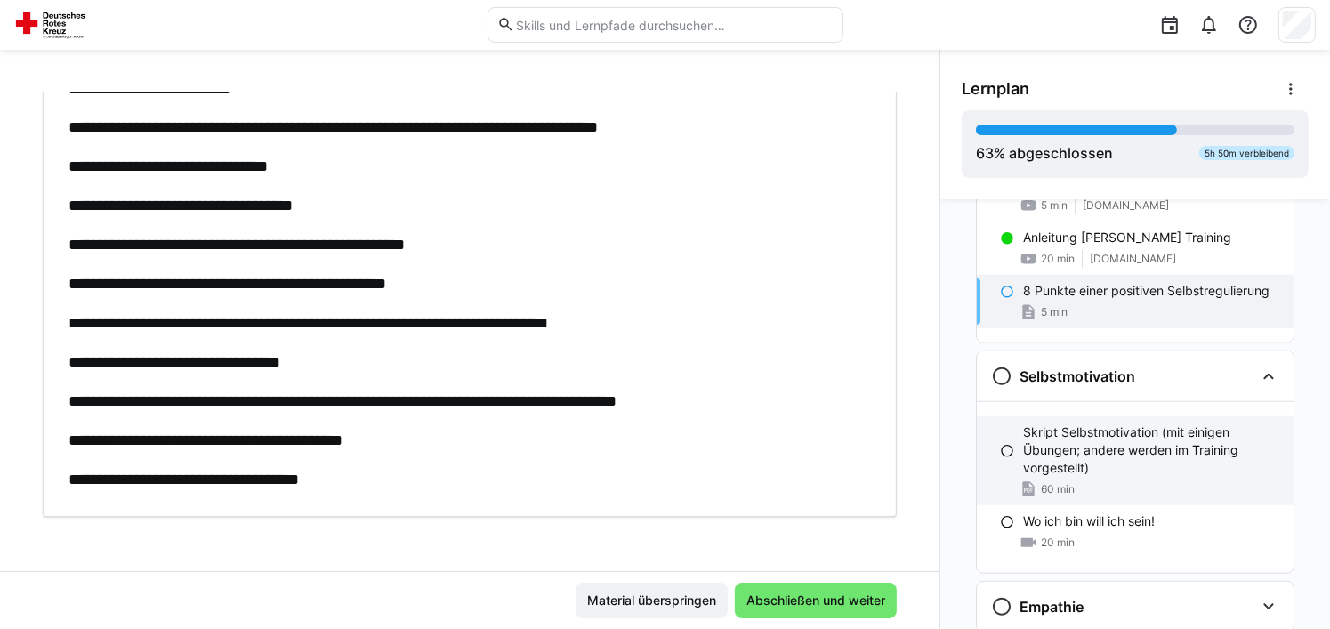
click at [1057, 439] on p "Skript Selbstmotivation (mit einigen Übungen; andere werden im Training vorgest…" at bounding box center [1151, 449] width 256 height 53
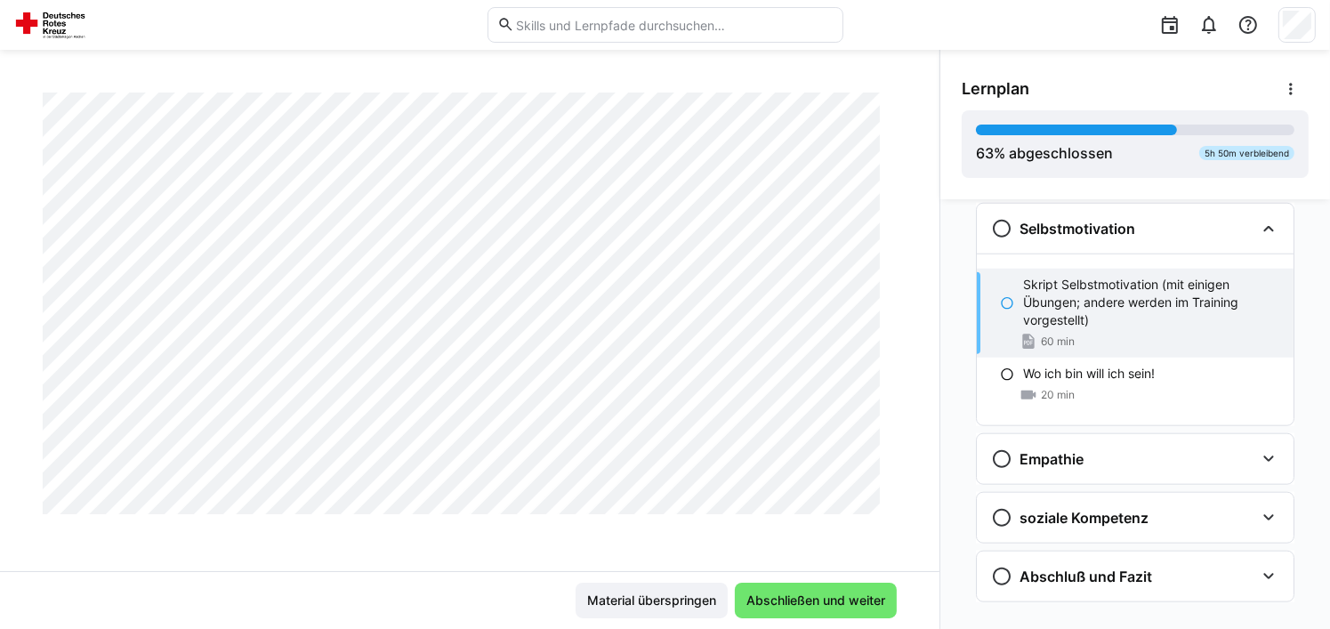
scroll to position [4438, 0]
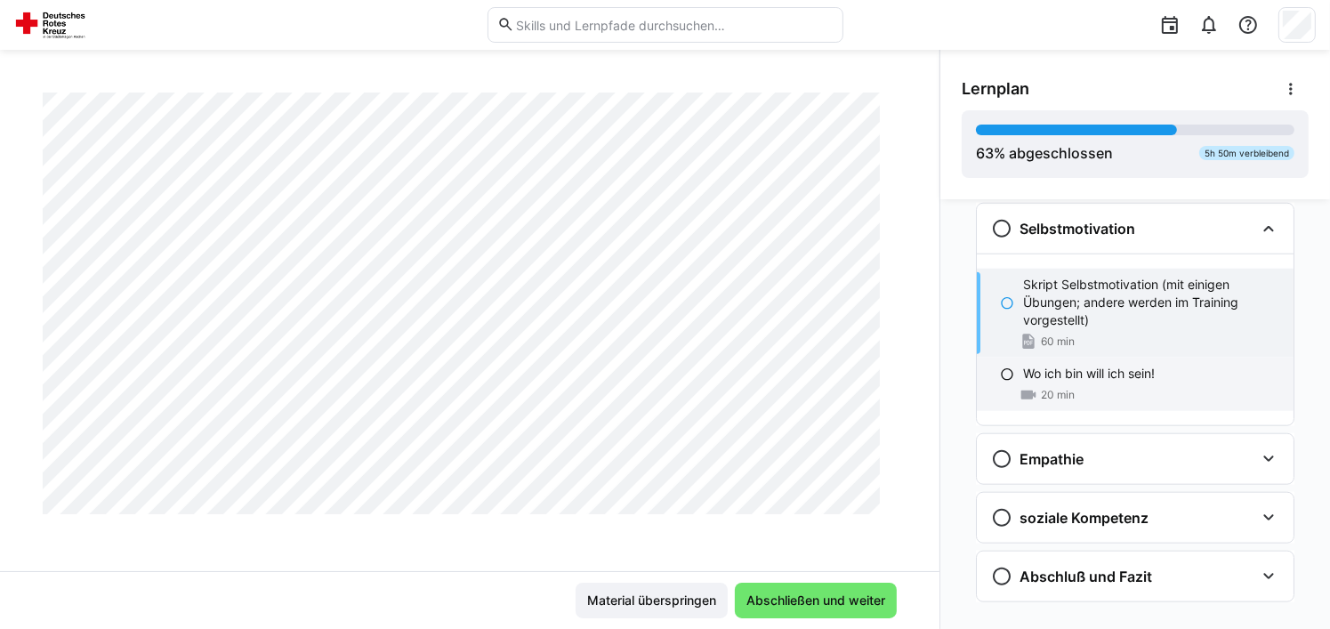
click at [1058, 386] on div "20 min" at bounding box center [1046, 395] width 55 height 18
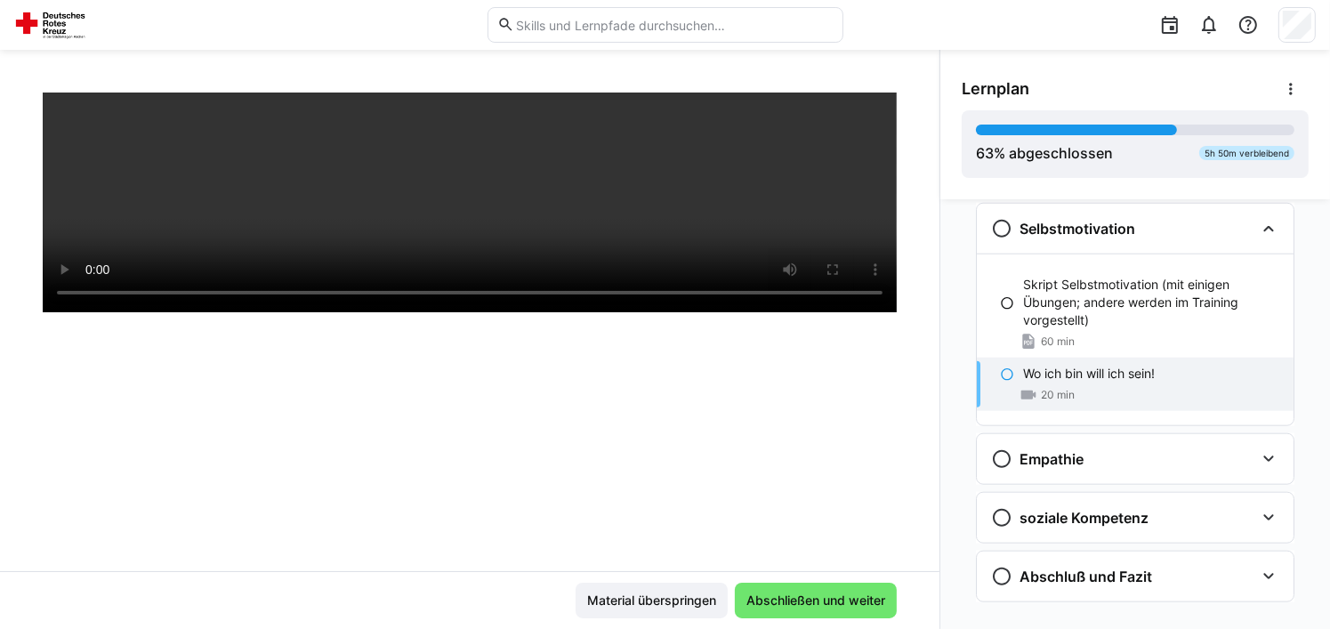
scroll to position [303, 0]
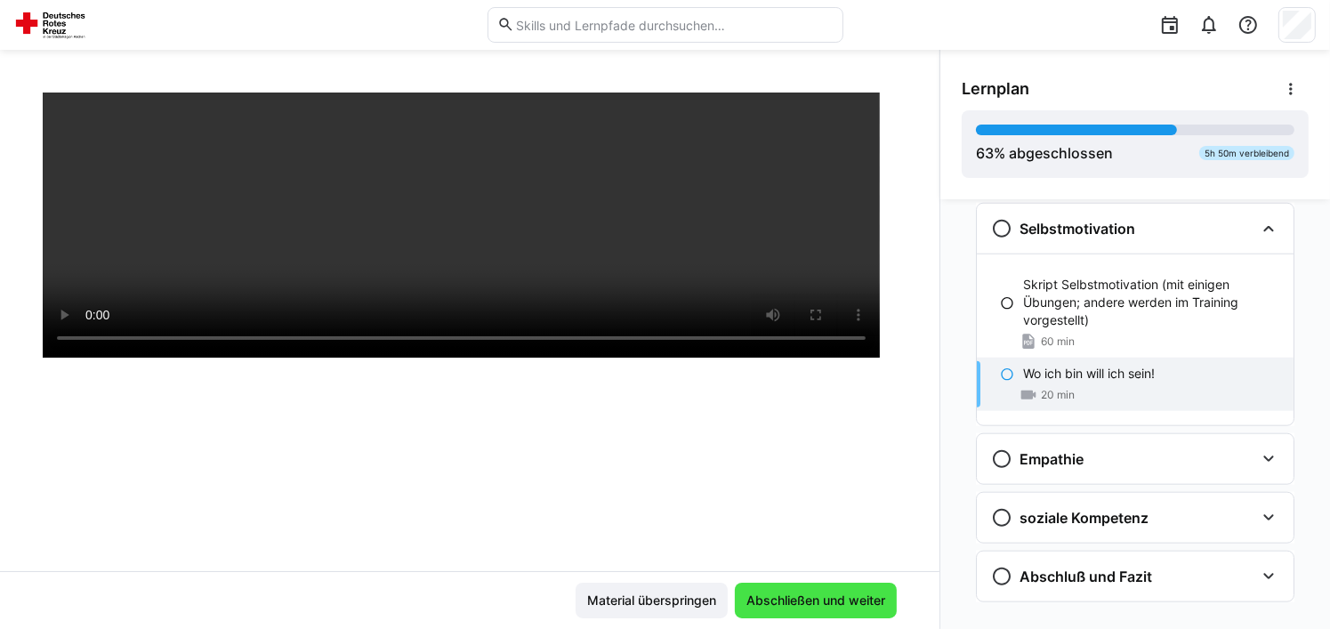
click at [809, 598] on span "Abschließen und weiter" at bounding box center [816, 600] width 144 height 18
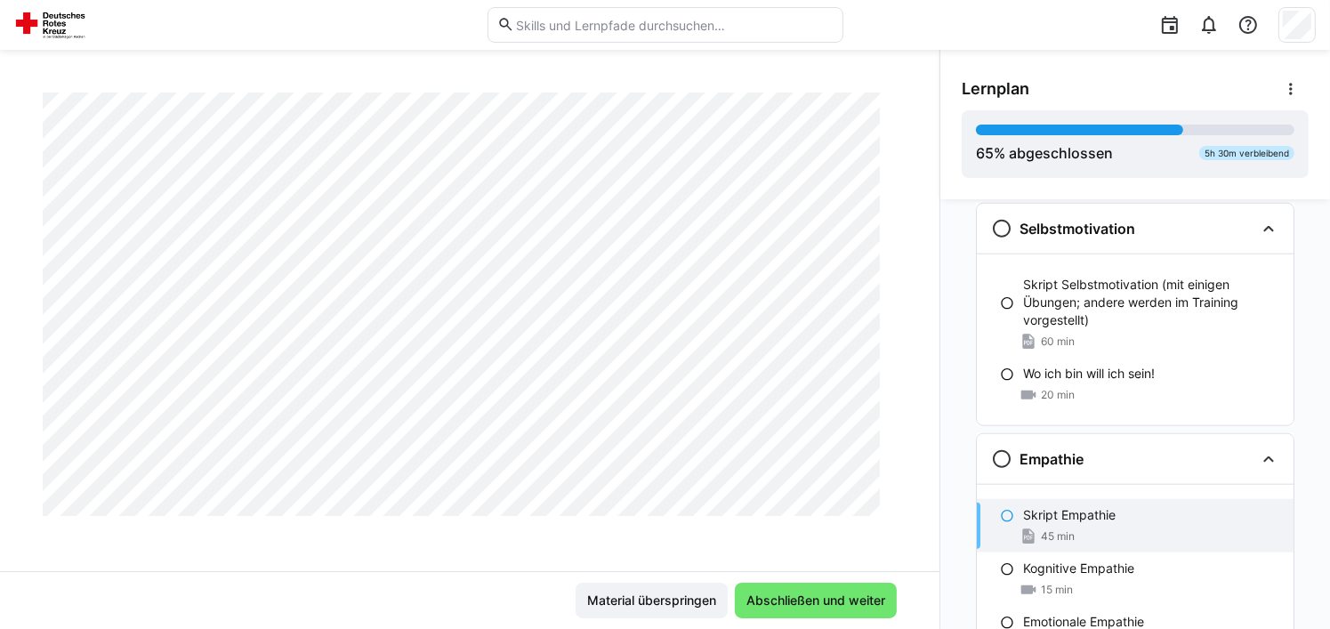
scroll to position [0, 0]
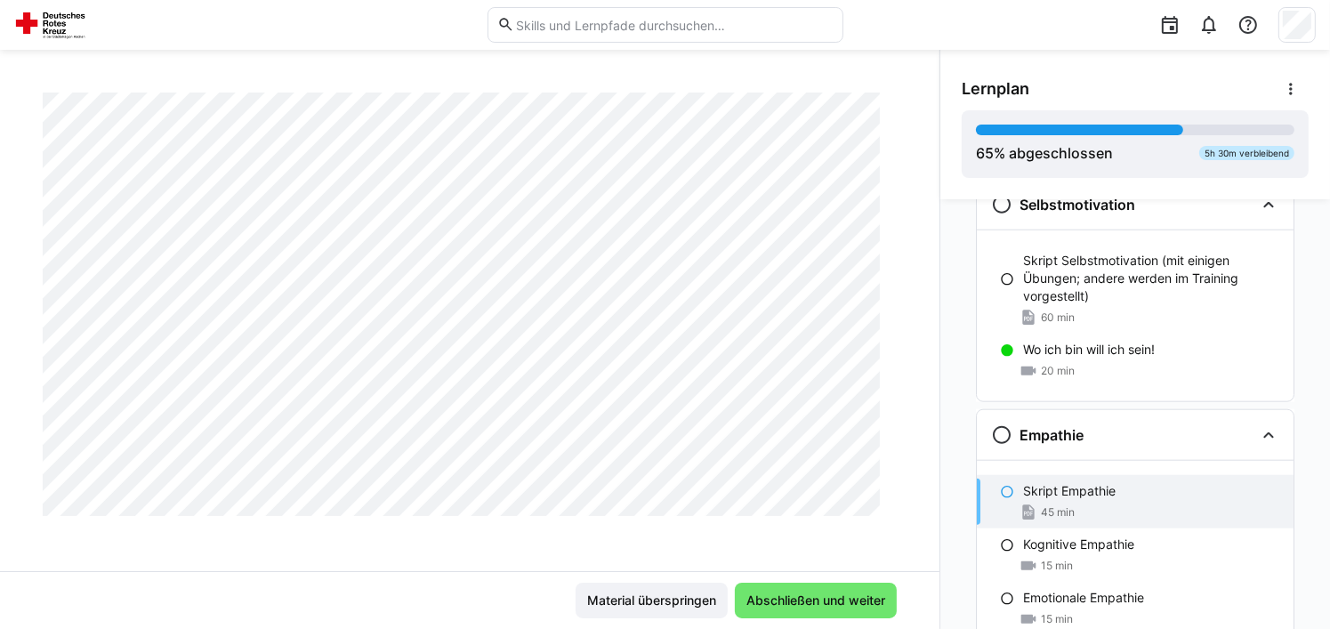
click at [1079, 503] on div "45 min" at bounding box center [1151, 512] width 256 height 18
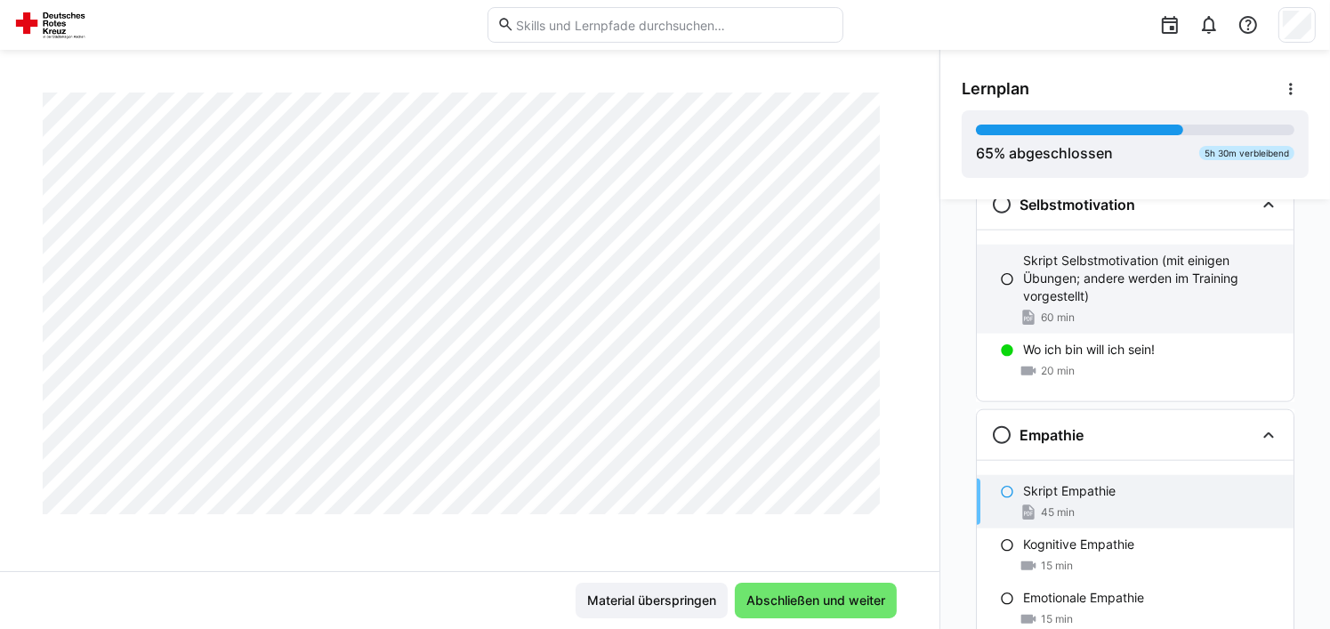
scroll to position [1558, 0]
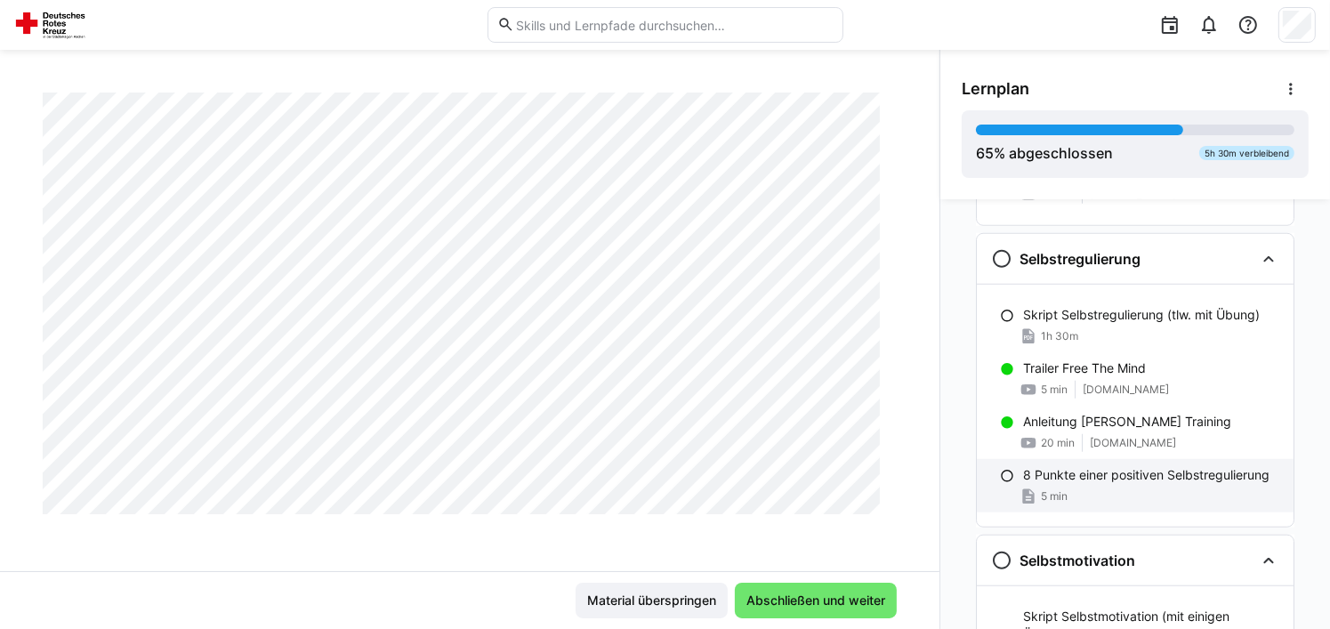
click at [1098, 487] on div "5 min" at bounding box center [1151, 496] width 256 height 18
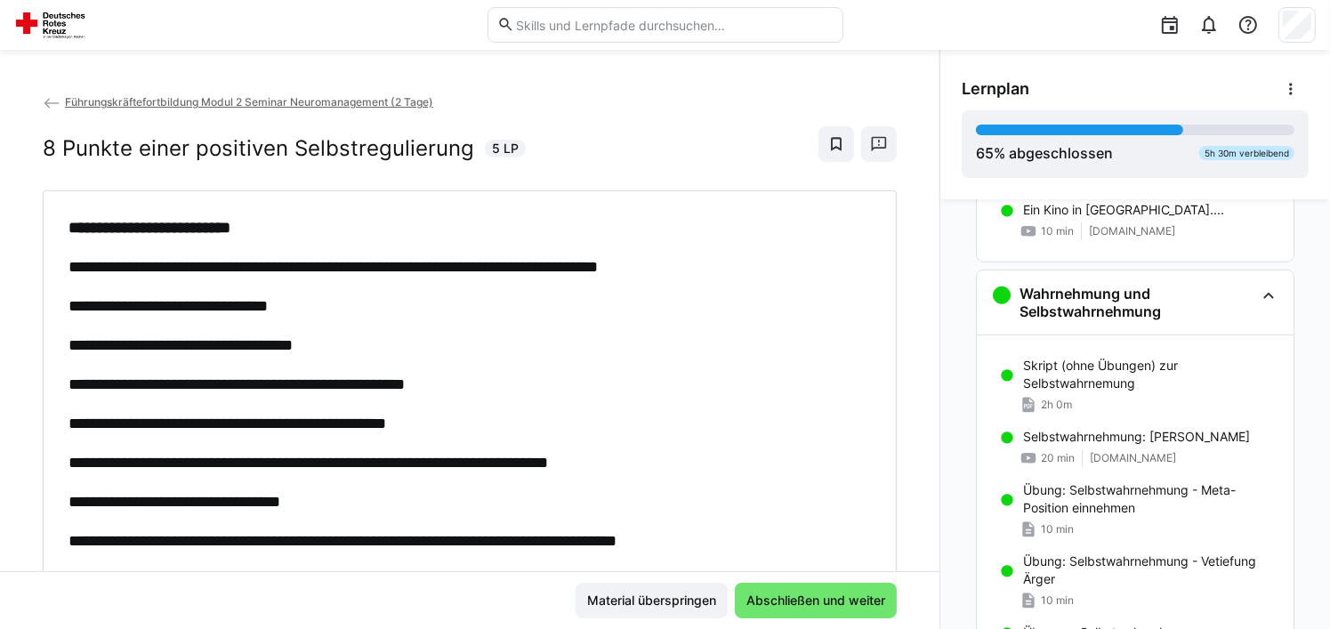
scroll to position [911, 0]
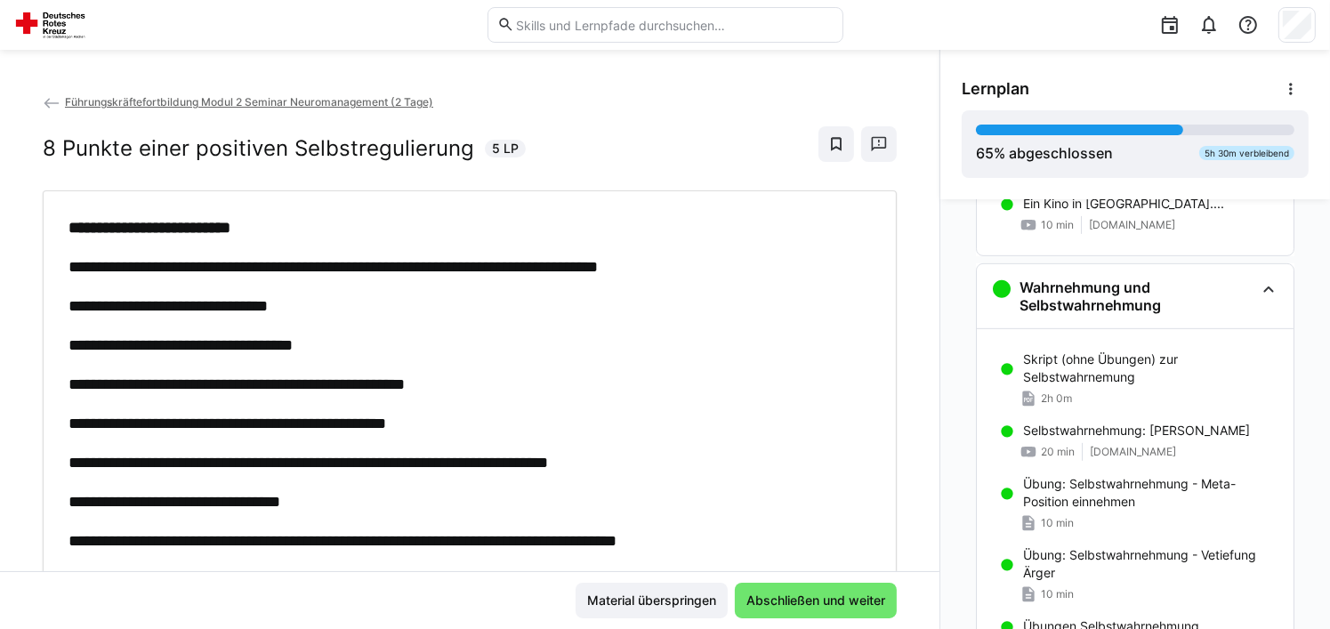
click at [1163, 380] on p "Skript (ohne Übungen) zur Selbstwahrnemung" at bounding box center [1151, 368] width 256 height 36
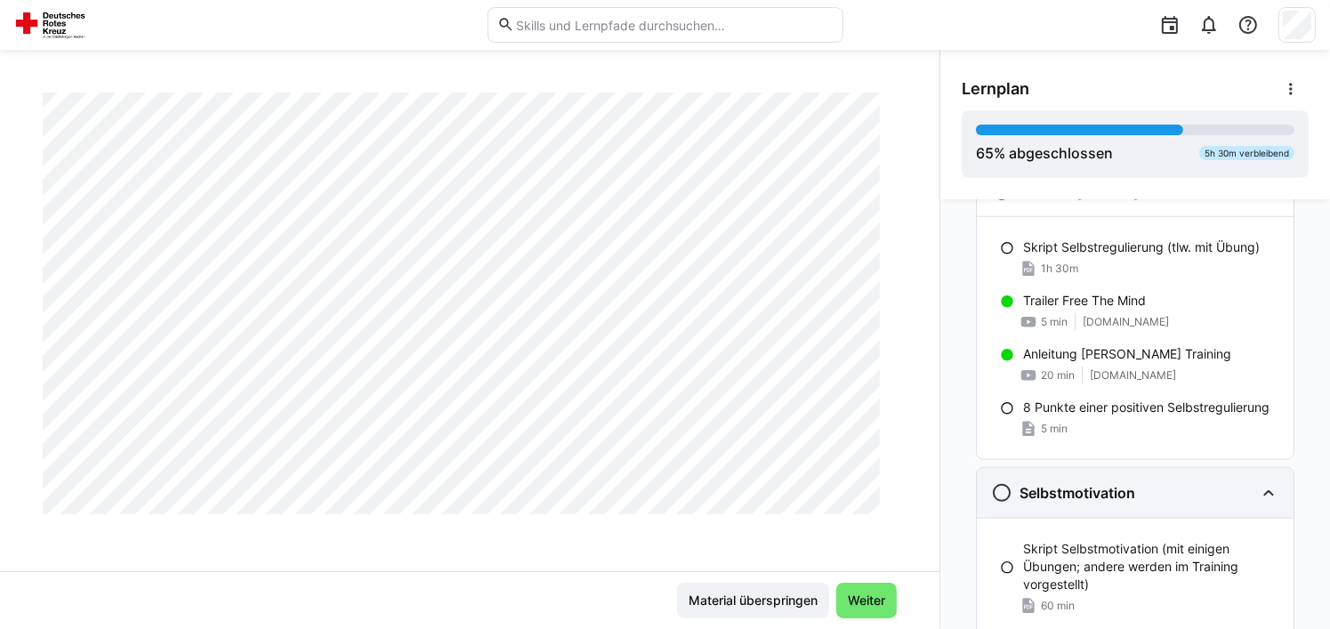
scroll to position [1596, 0]
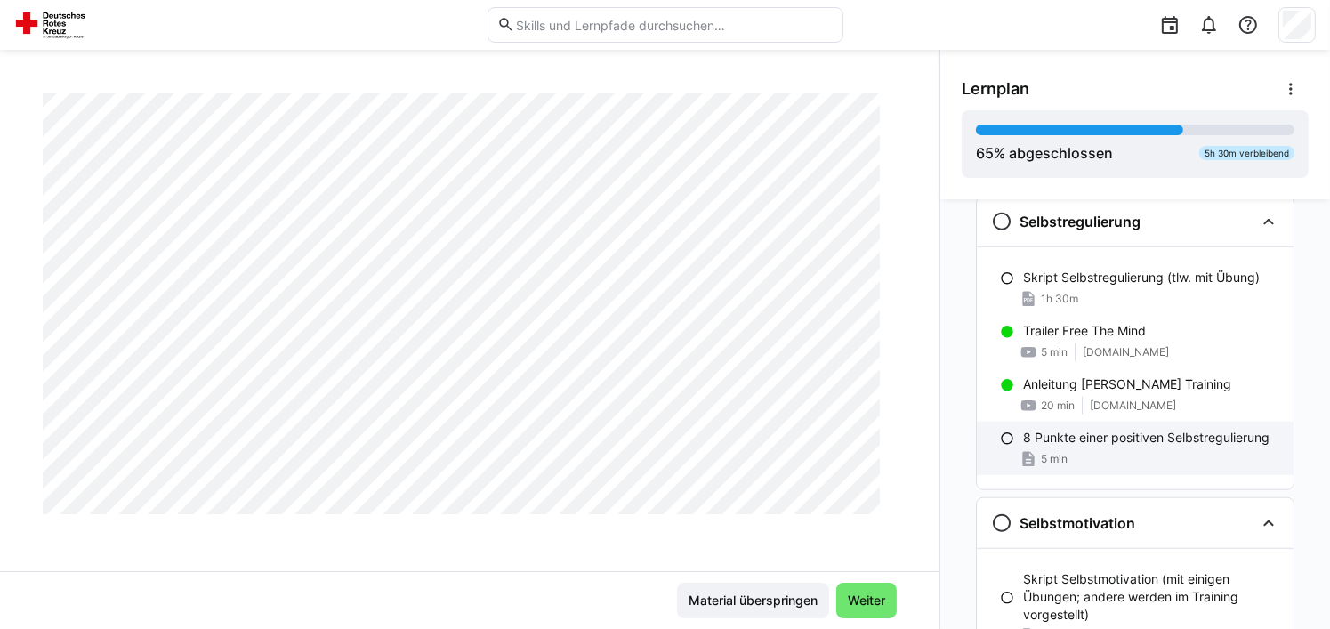
click at [1166, 437] on p "8 Punkte einer positiven Selbstregulierung" at bounding box center [1146, 438] width 246 height 18
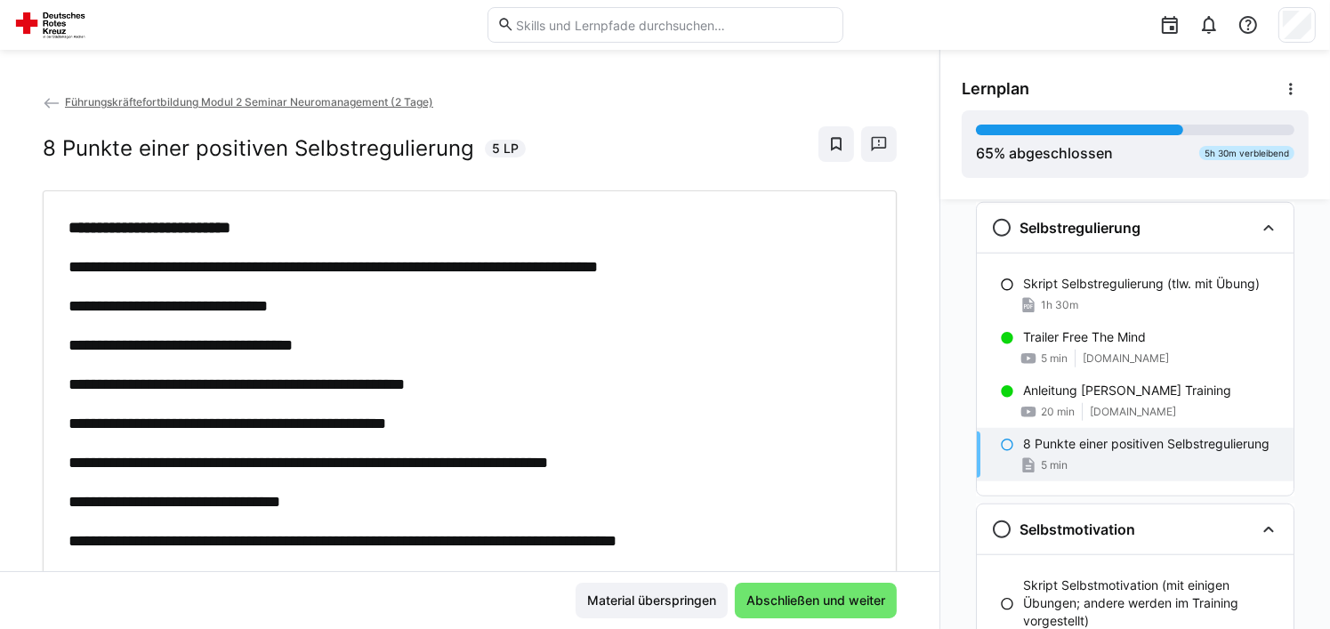
scroll to position [140, 0]
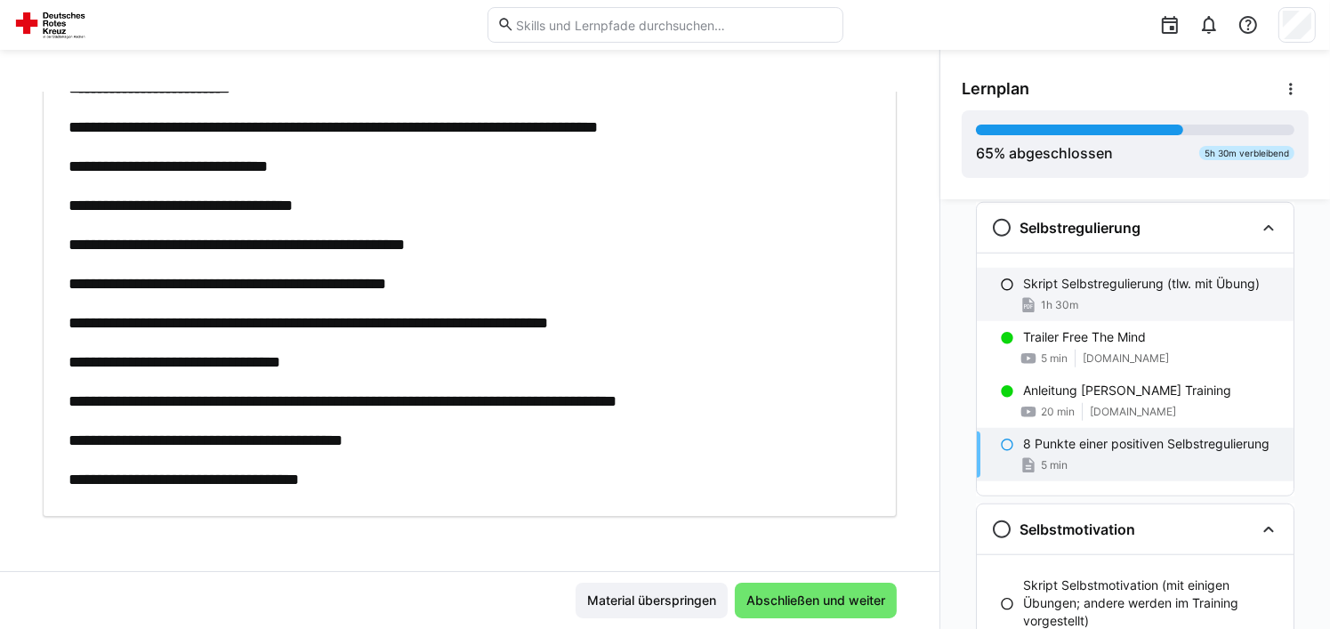
click at [1123, 280] on p "Skript Selbstregulierung (tlw. mit Übung)" at bounding box center [1141, 284] width 237 height 18
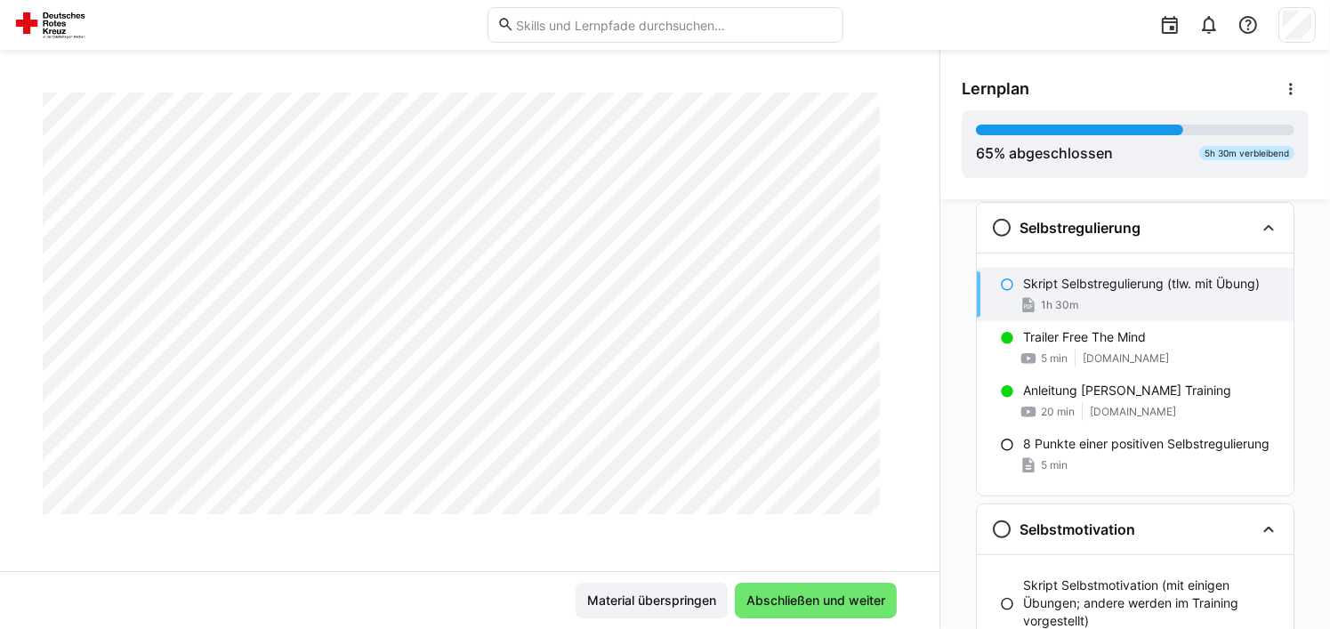
scroll to position [3820, 0]
